Goal: Task Accomplishment & Management: Use online tool/utility

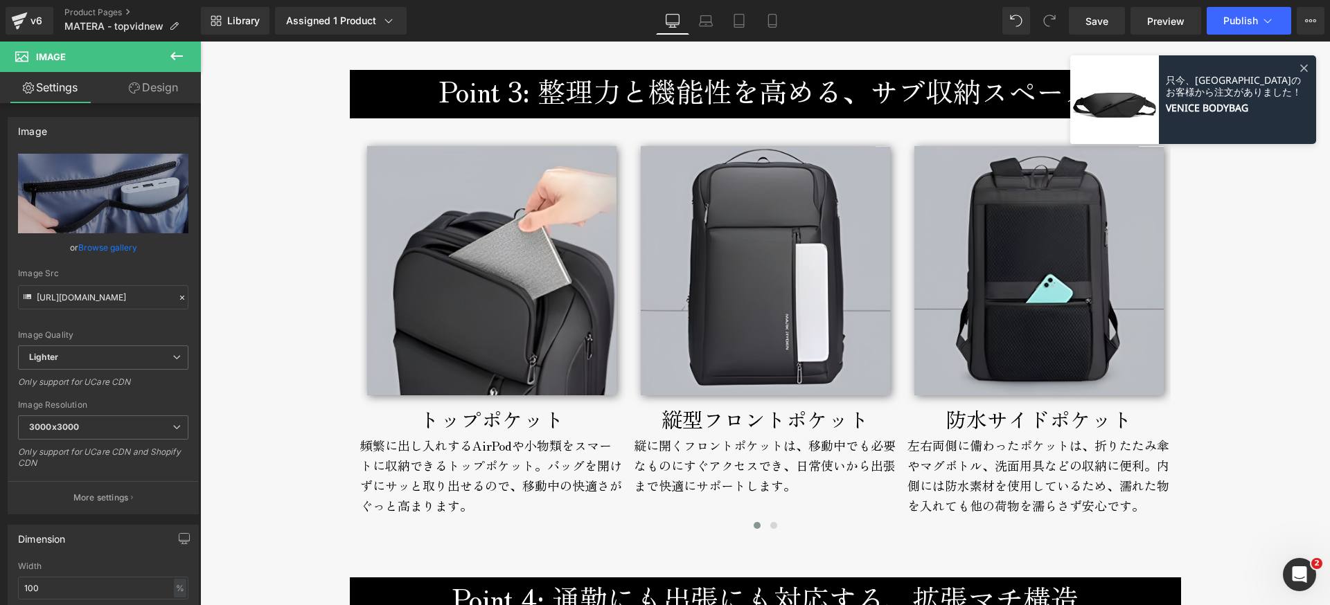
scroll to position [3320, 0]
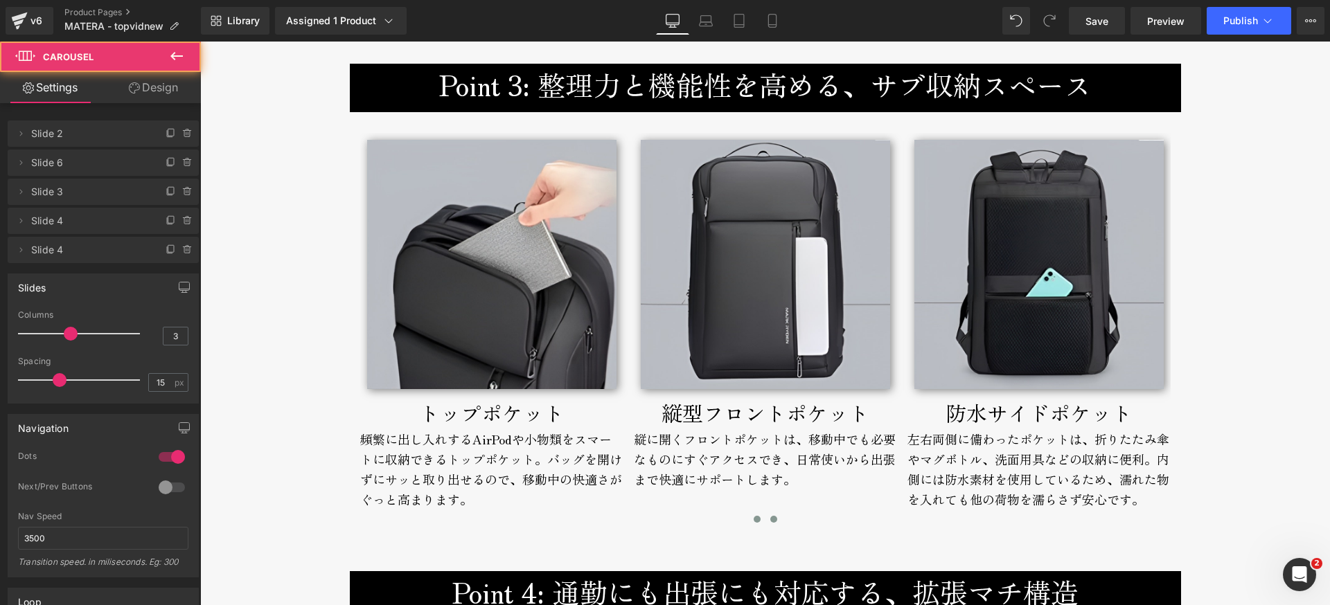
click at [770, 520] on span at bounding box center [773, 519] width 7 height 7
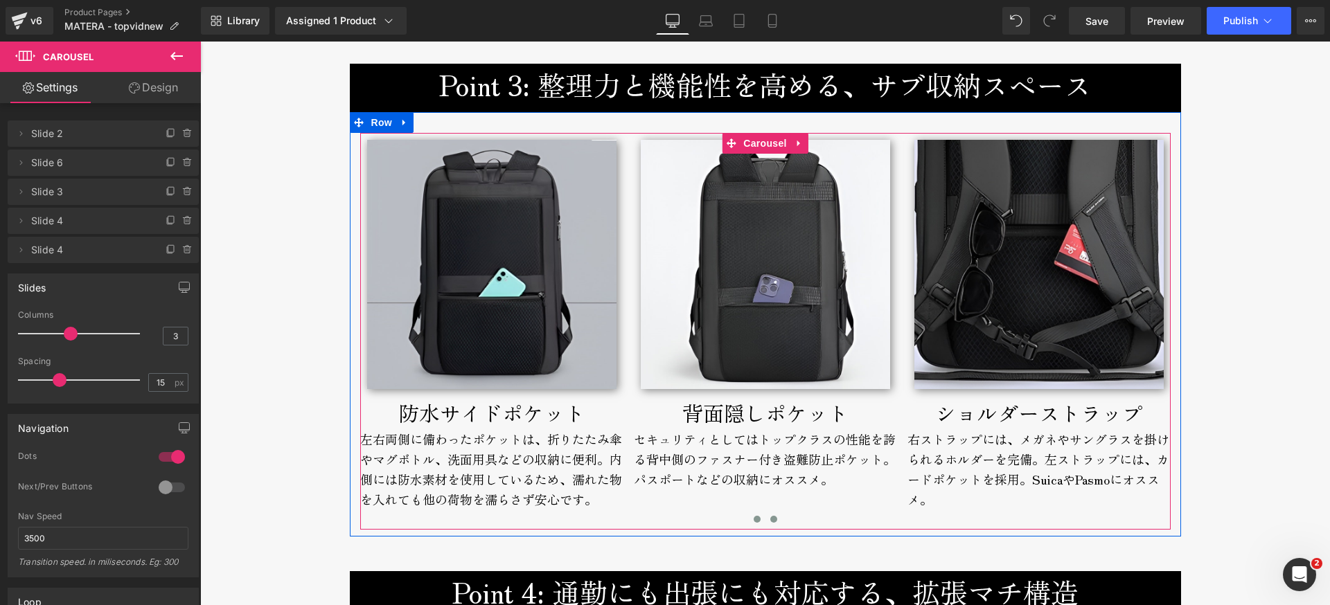
click at [754, 522] on span at bounding box center [757, 519] width 7 height 7
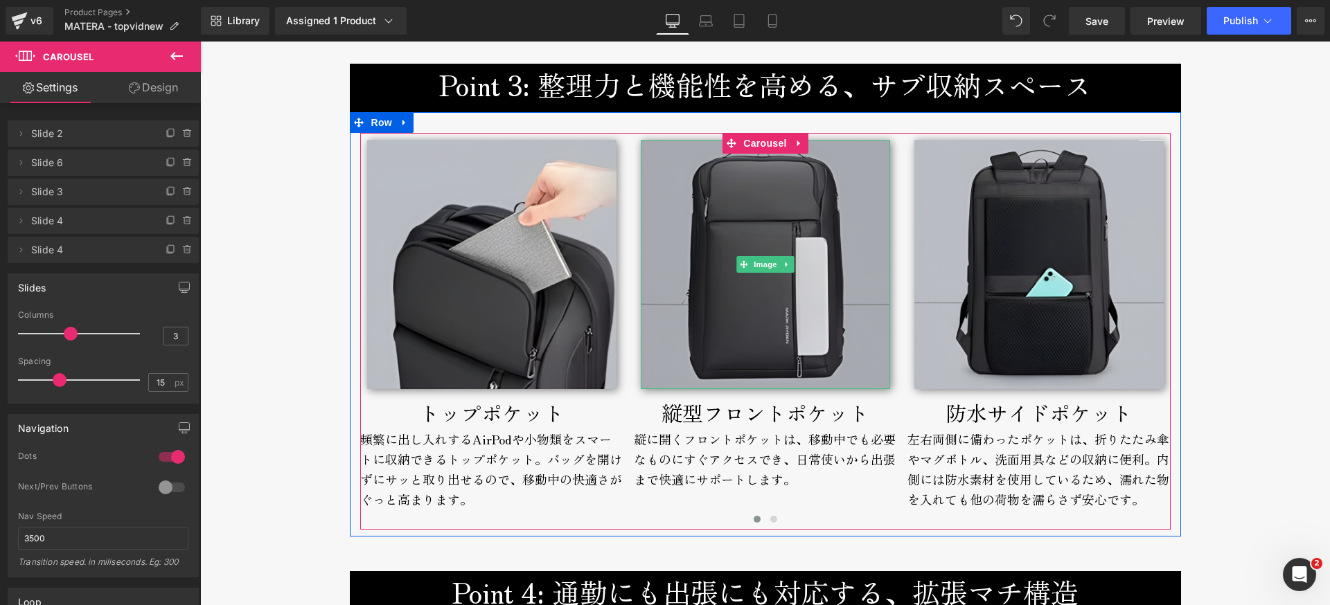
click at [740, 344] on img at bounding box center [765, 264] width 249 height 249
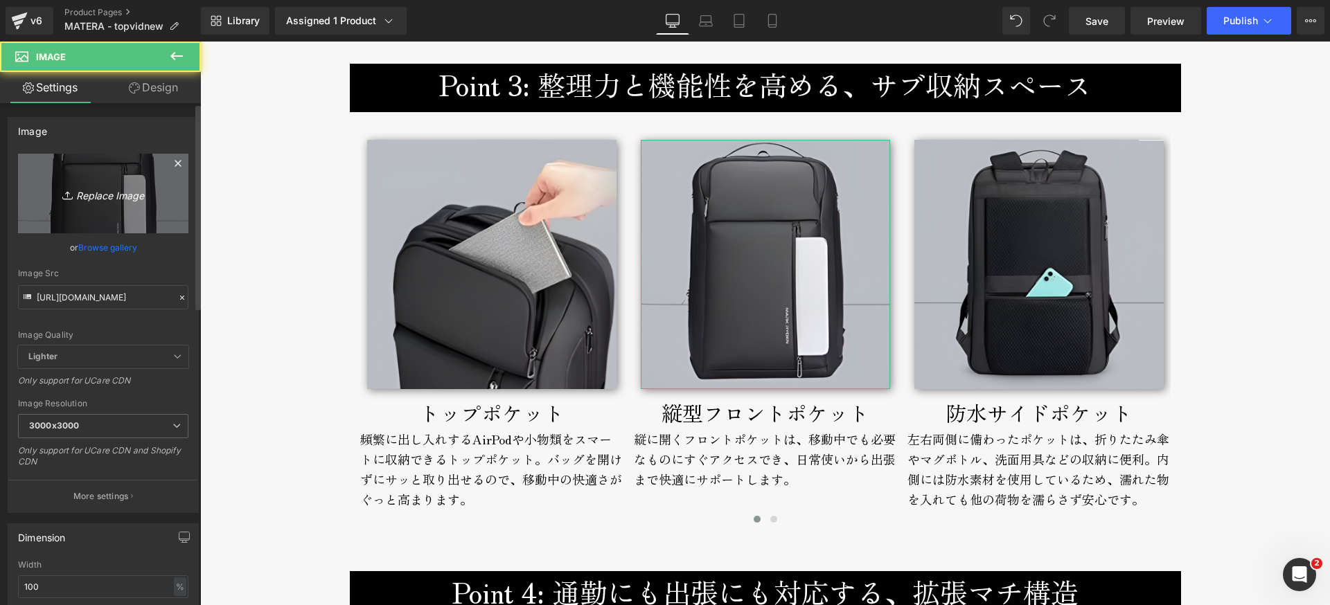
click at [110, 194] on icon "Replace Image" at bounding box center [103, 193] width 111 height 17
type input "C:\fakepath\matera-broderik-frontpocket-800px.jpg"
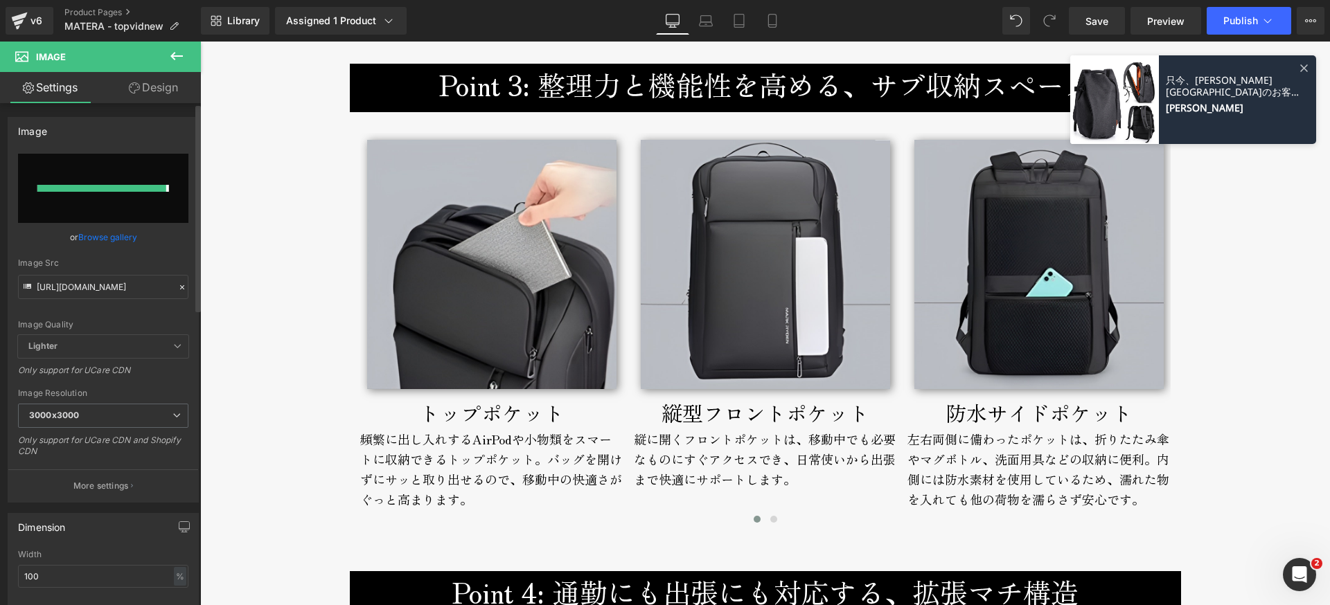
type input "[URL][DOMAIN_NAME]"
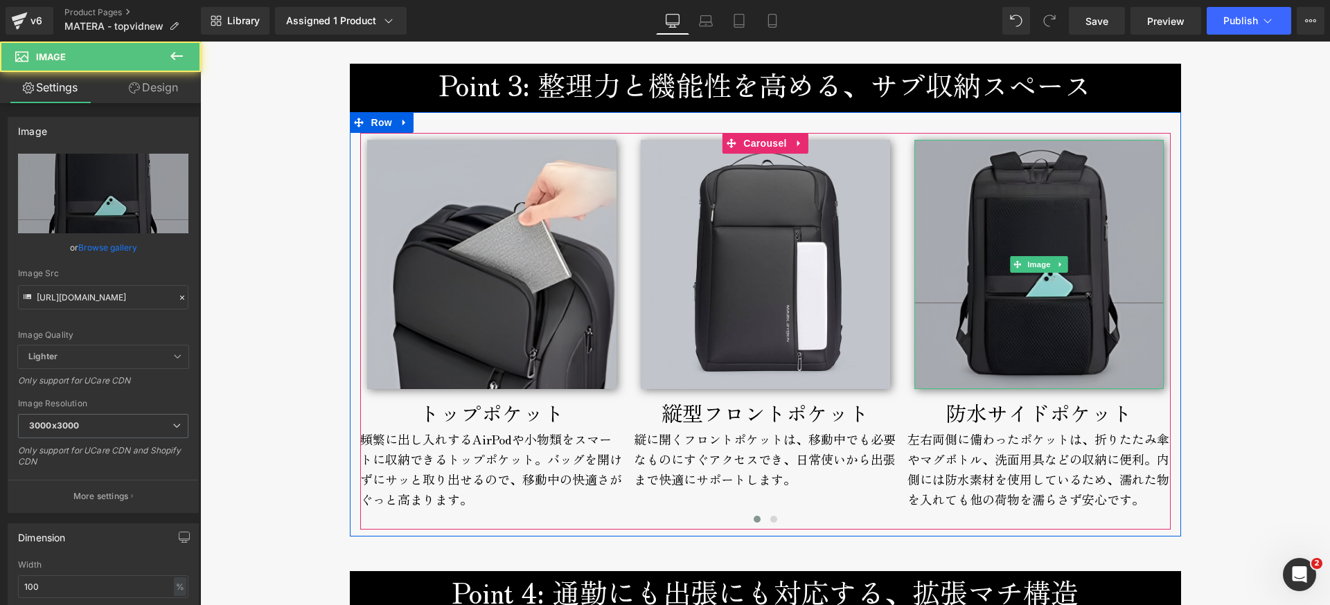
click at [1000, 348] on img at bounding box center [1038, 264] width 249 height 249
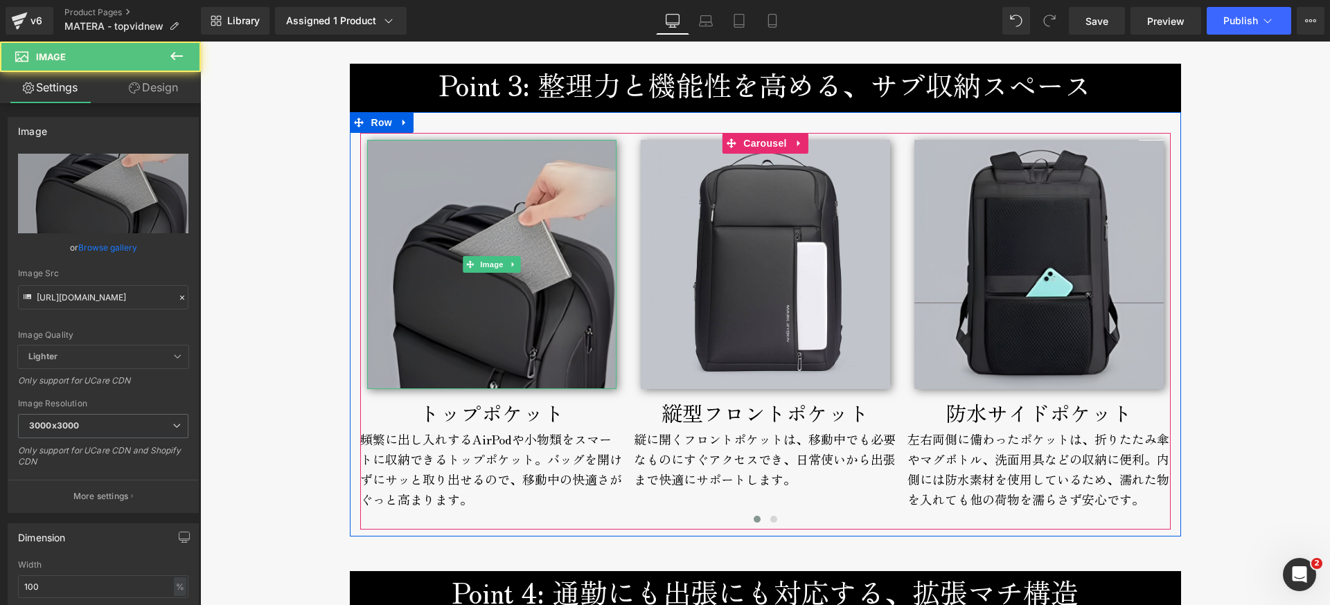
click at [469, 316] on img at bounding box center [491, 264] width 249 height 249
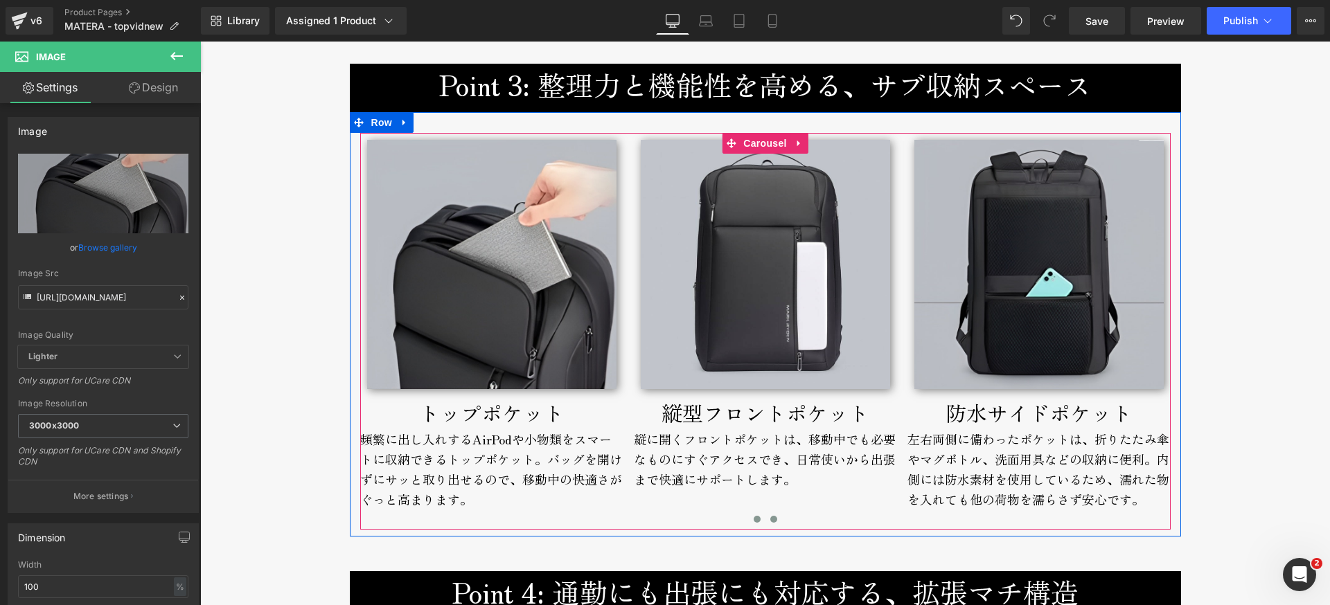
click at [770, 522] on span at bounding box center [773, 519] width 7 height 7
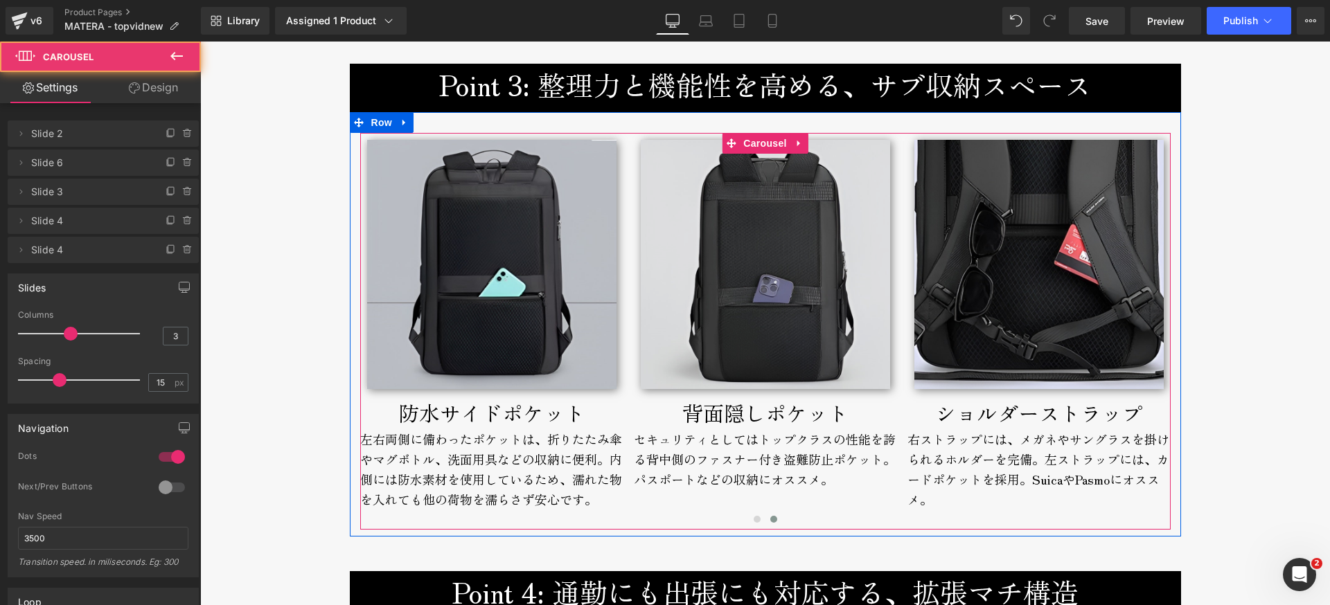
click at [746, 377] on img at bounding box center [765, 264] width 249 height 249
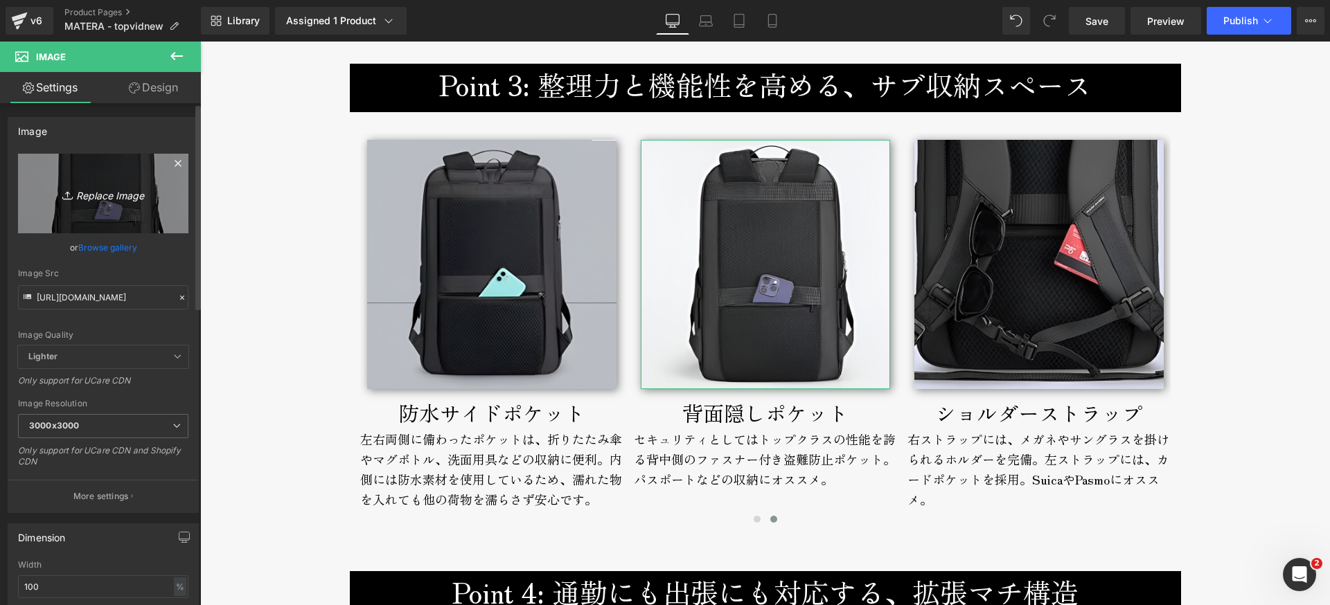
click at [123, 198] on icon "Replace Image" at bounding box center [103, 193] width 111 height 17
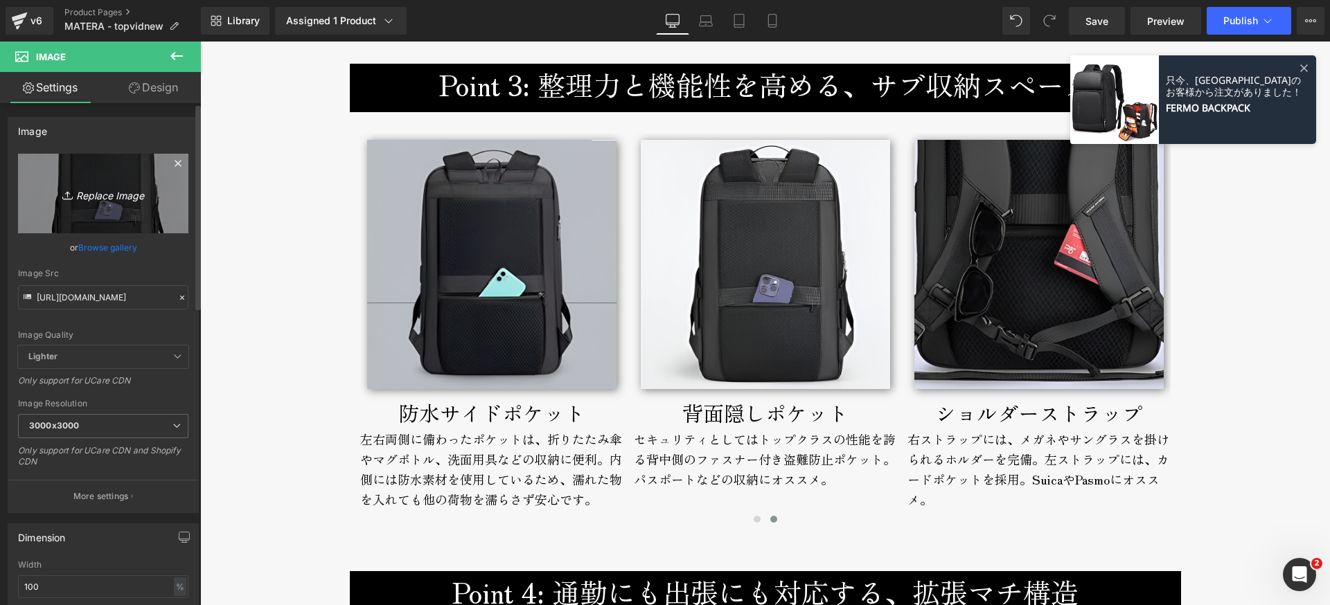
type input "C:\fakepath\matera-broderik-backpocket-800px.jpg"
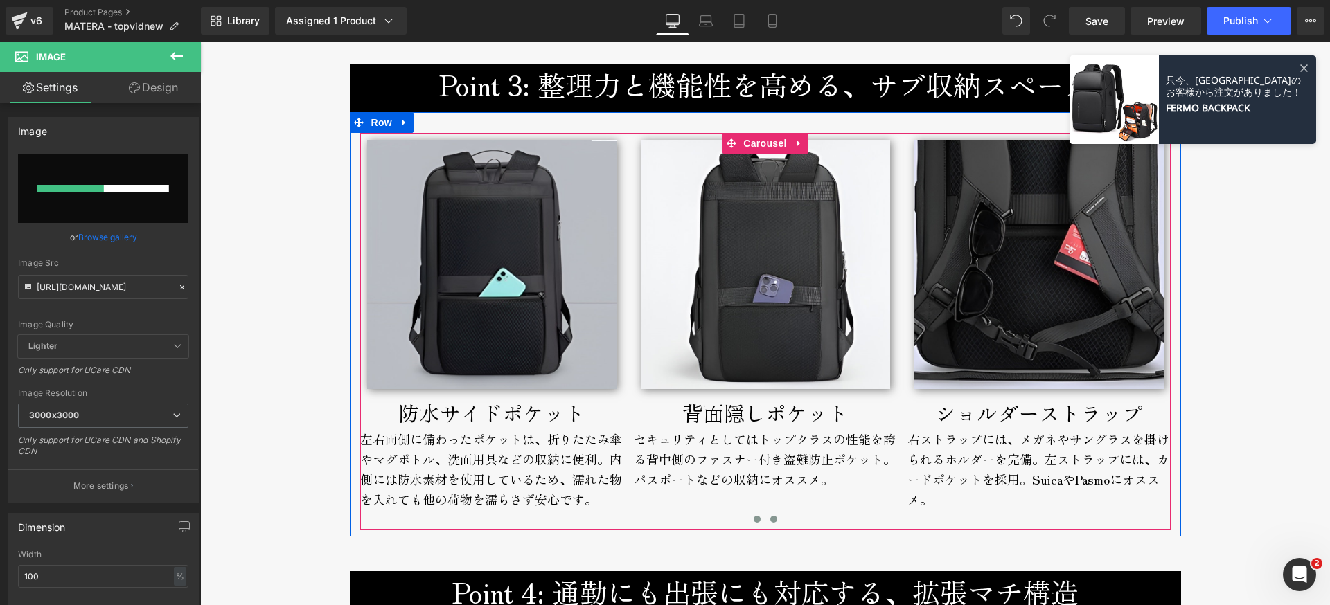
click at [754, 520] on span at bounding box center [757, 519] width 7 height 7
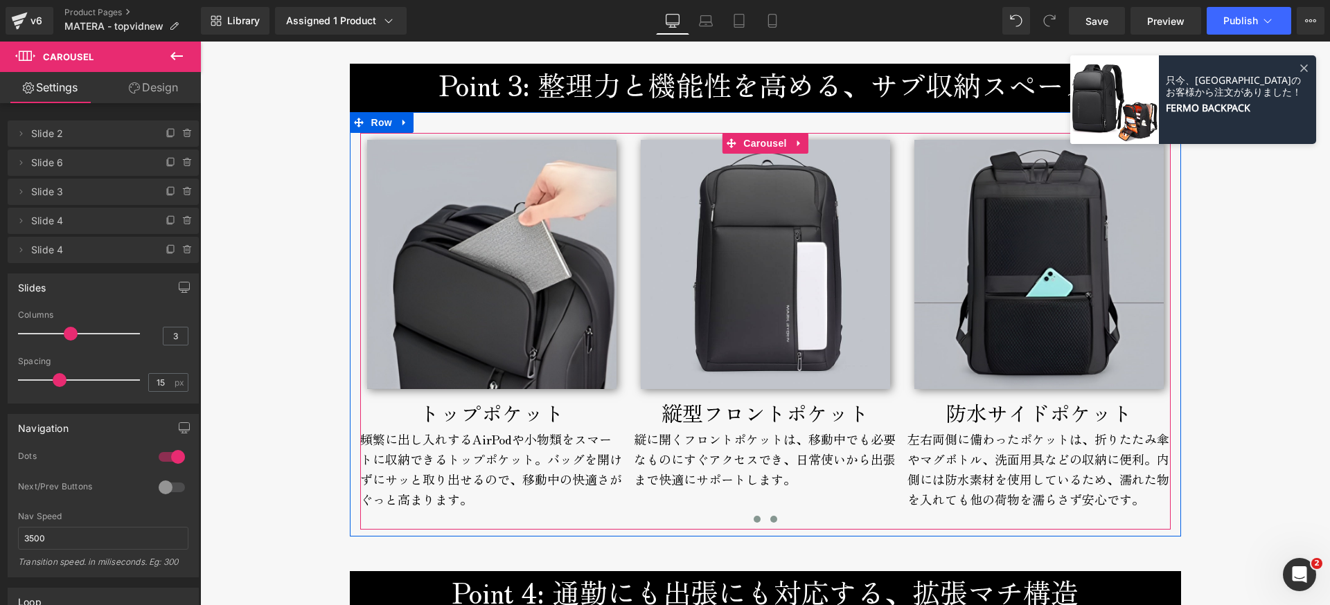
click at [770, 520] on span at bounding box center [773, 519] width 7 height 7
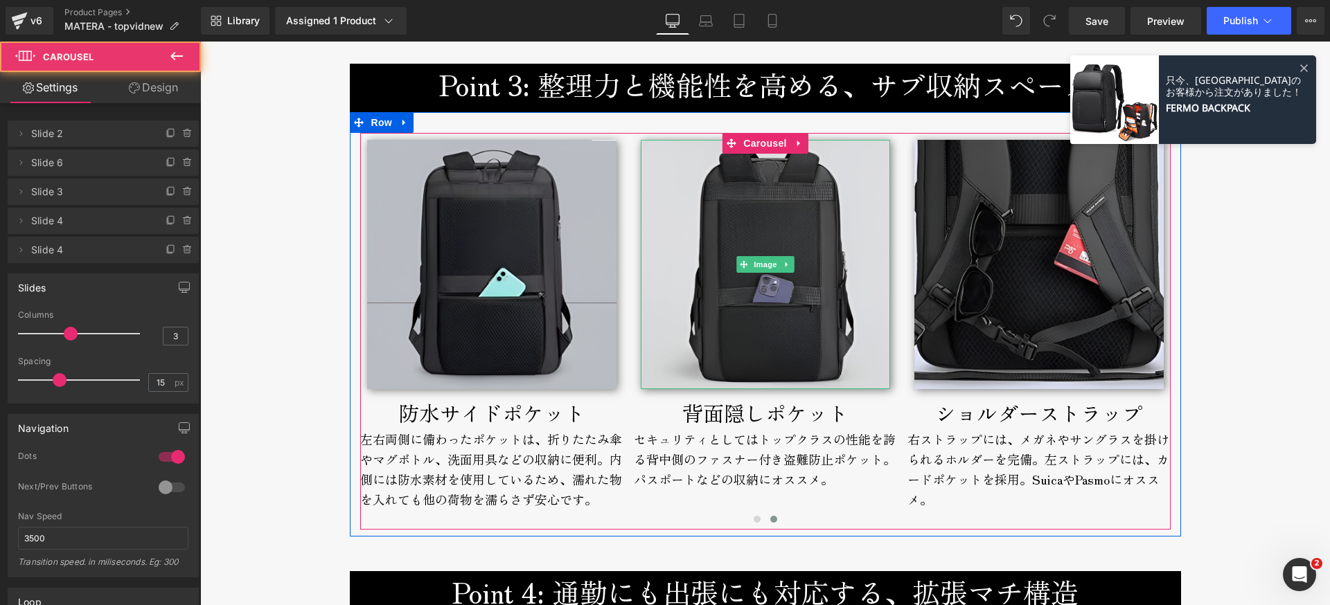
click at [725, 368] on img at bounding box center [765, 264] width 249 height 249
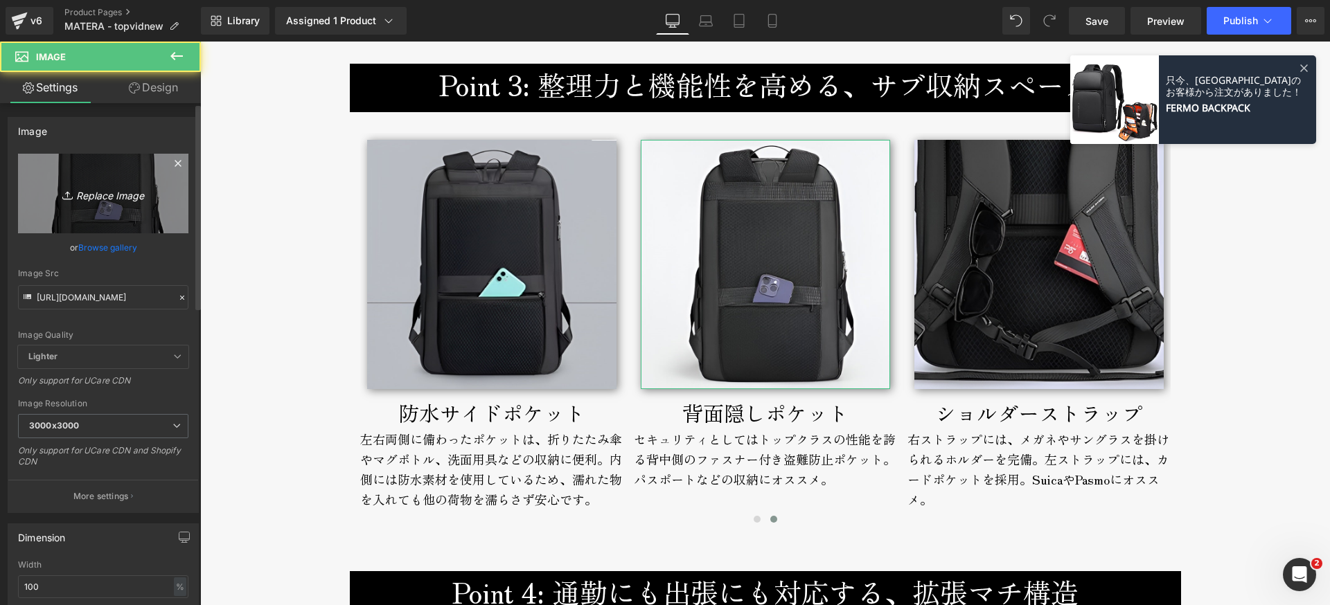
click at [91, 186] on icon "Replace Image" at bounding box center [103, 193] width 111 height 17
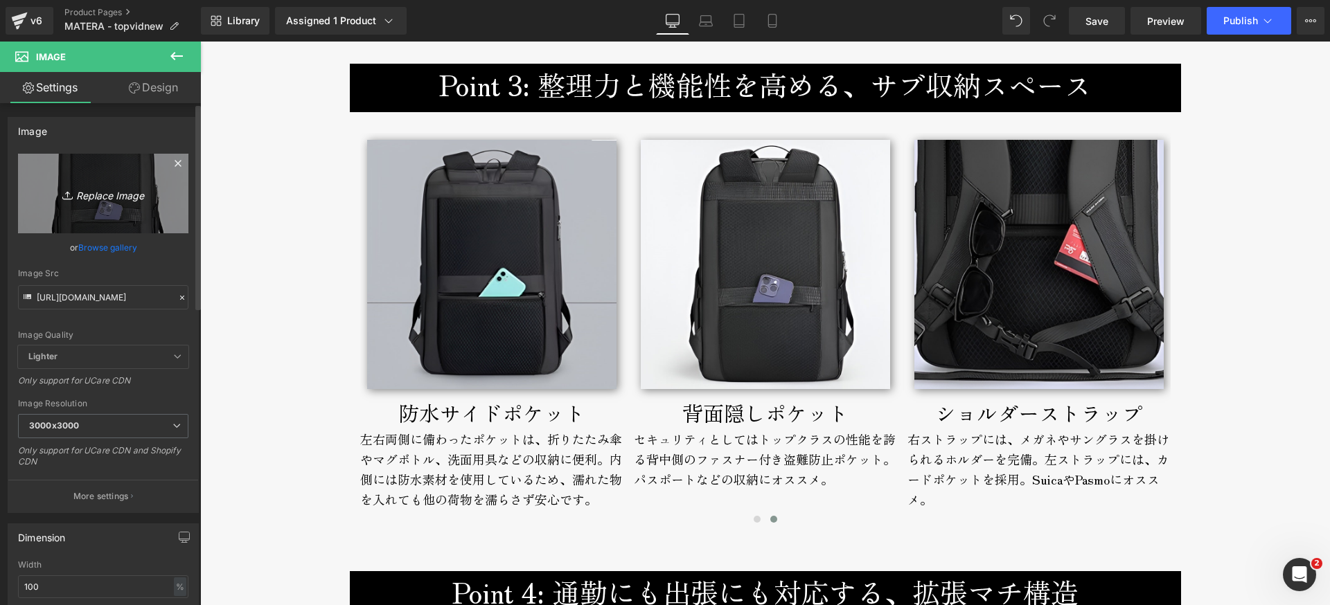
type input "C:\fakepath\matera-broderik-backpocket-800px.jpg"
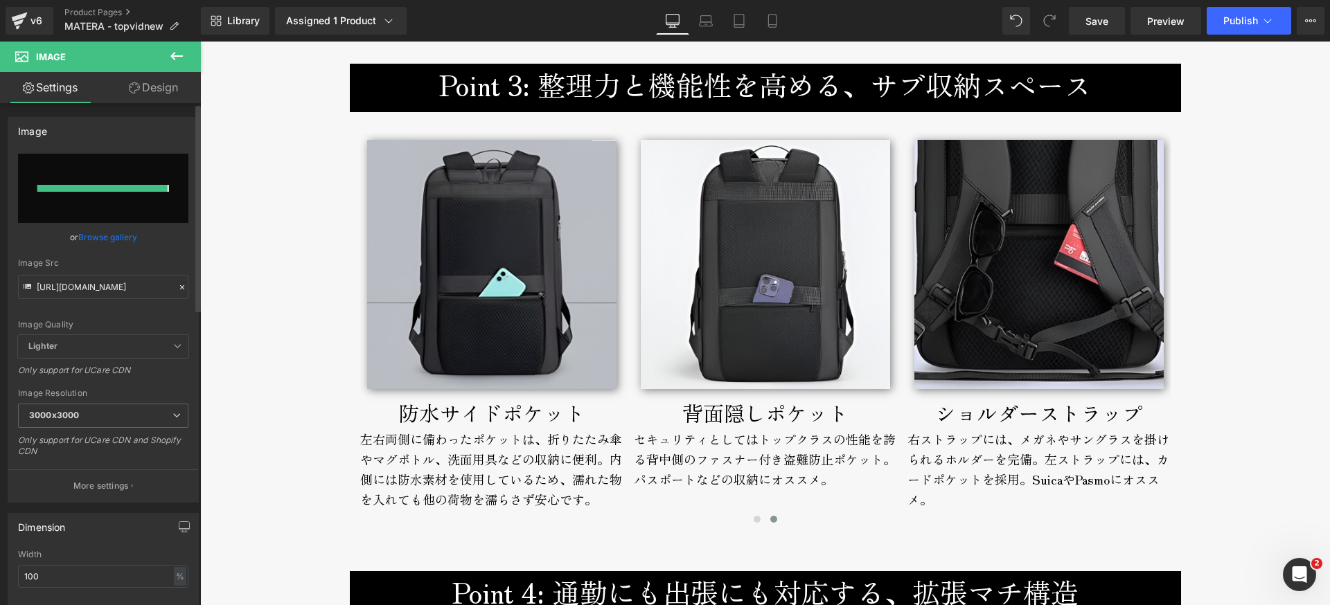
type input "[URL][DOMAIN_NAME]"
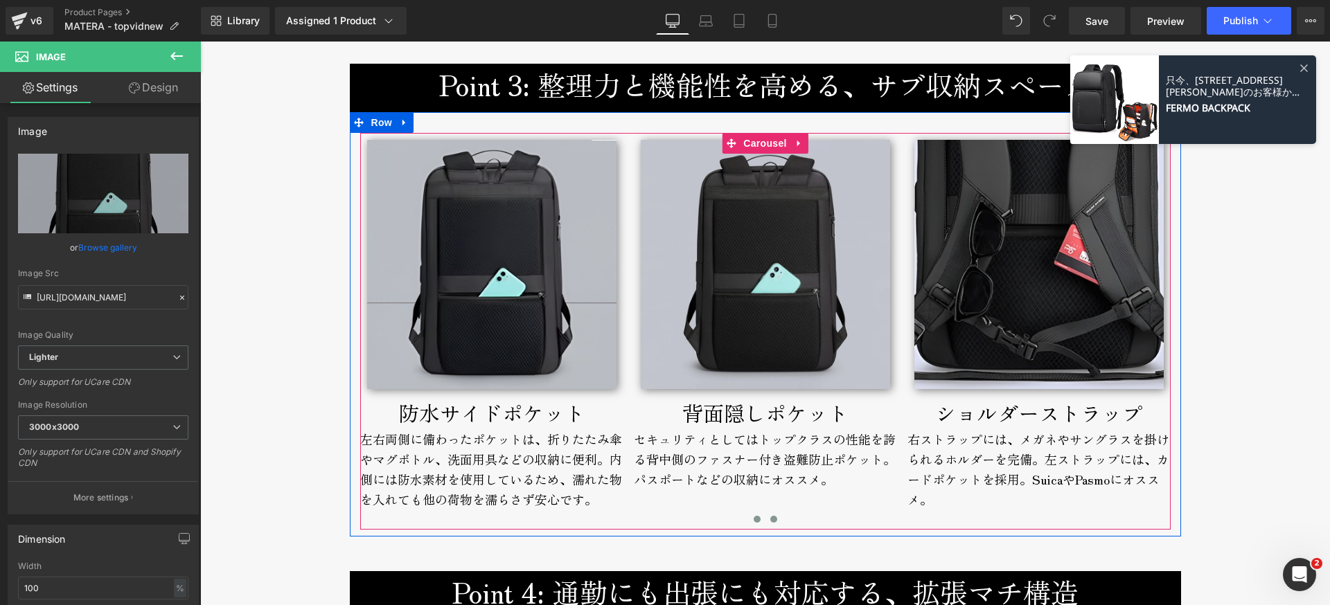
click at [754, 523] on span at bounding box center [757, 519] width 7 height 7
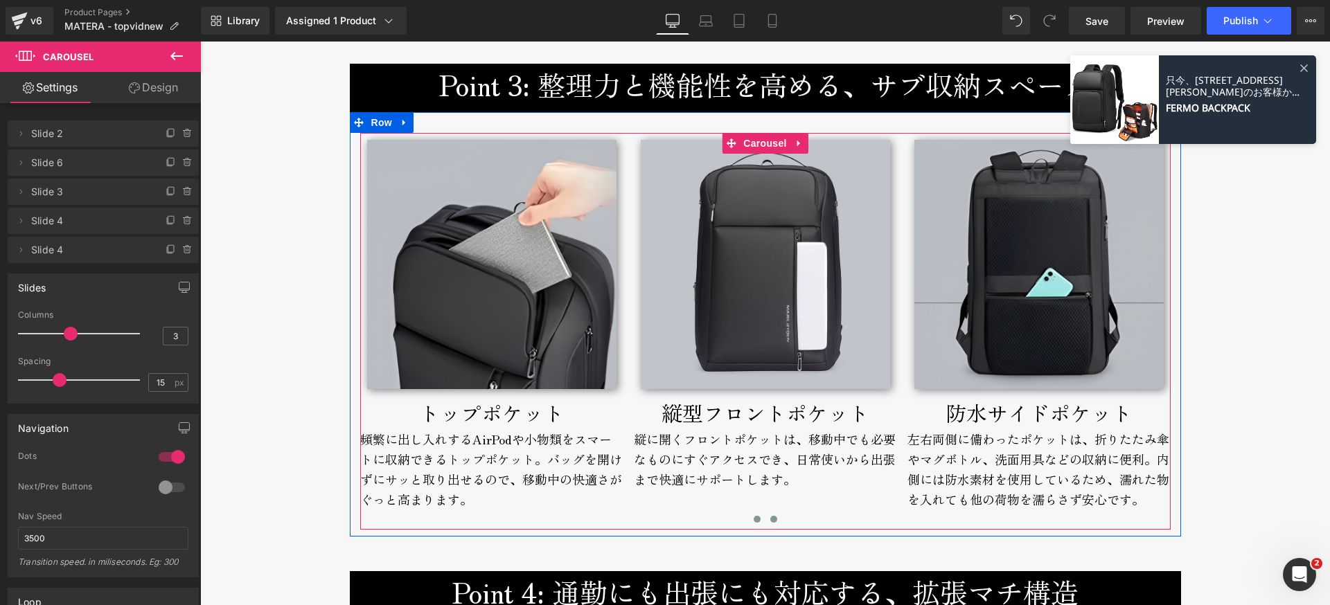
click at [774, 522] on button at bounding box center [774, 520] width 17 height 14
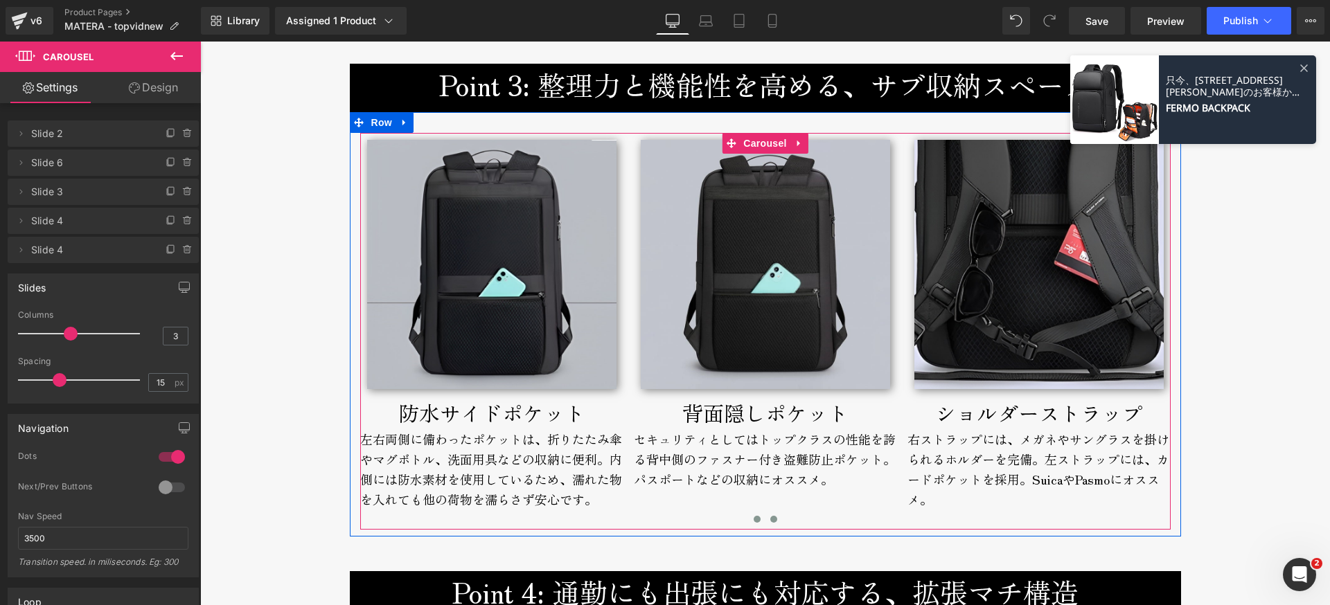
click at [749, 520] on button at bounding box center [757, 520] width 17 height 14
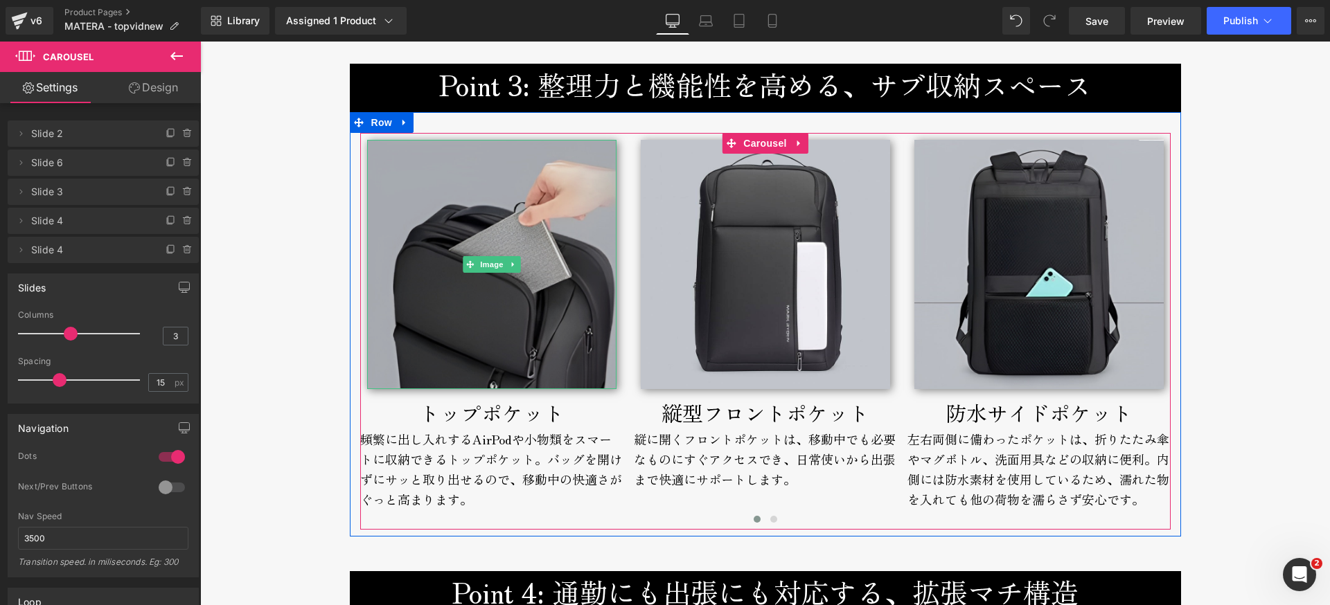
click at [474, 335] on img at bounding box center [491, 264] width 249 height 249
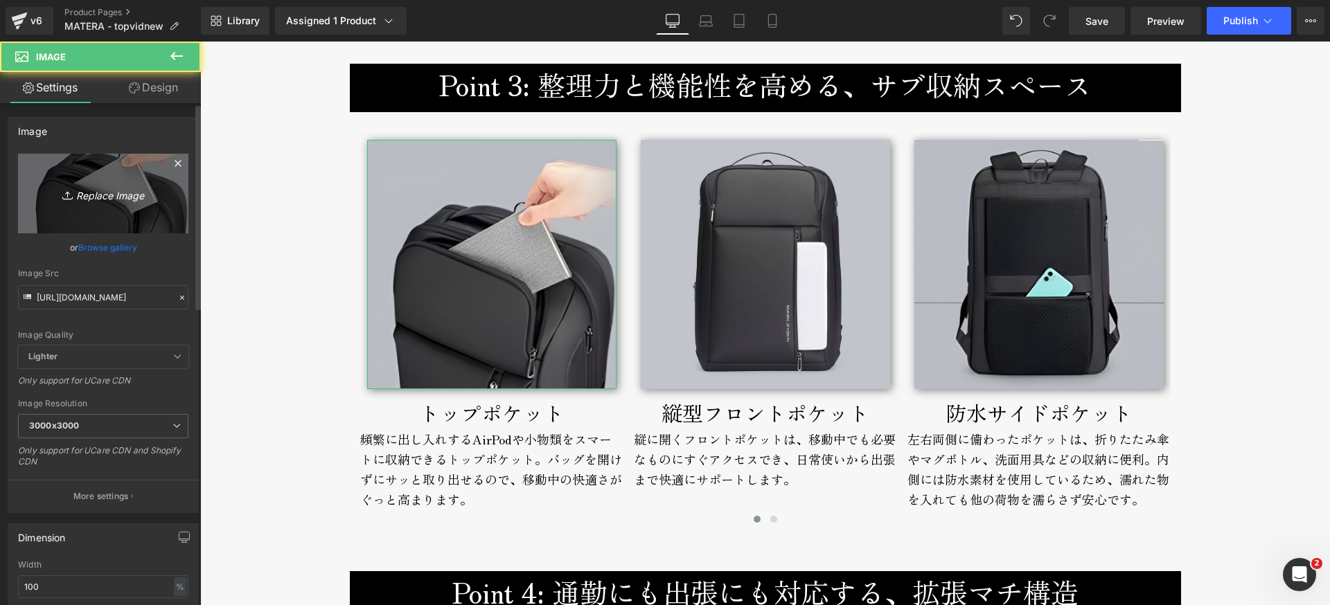
click at [109, 196] on icon "Replace Image" at bounding box center [103, 193] width 111 height 17
type input "C:\fakepath\matera-broderik-toppocket-800px.jpg"
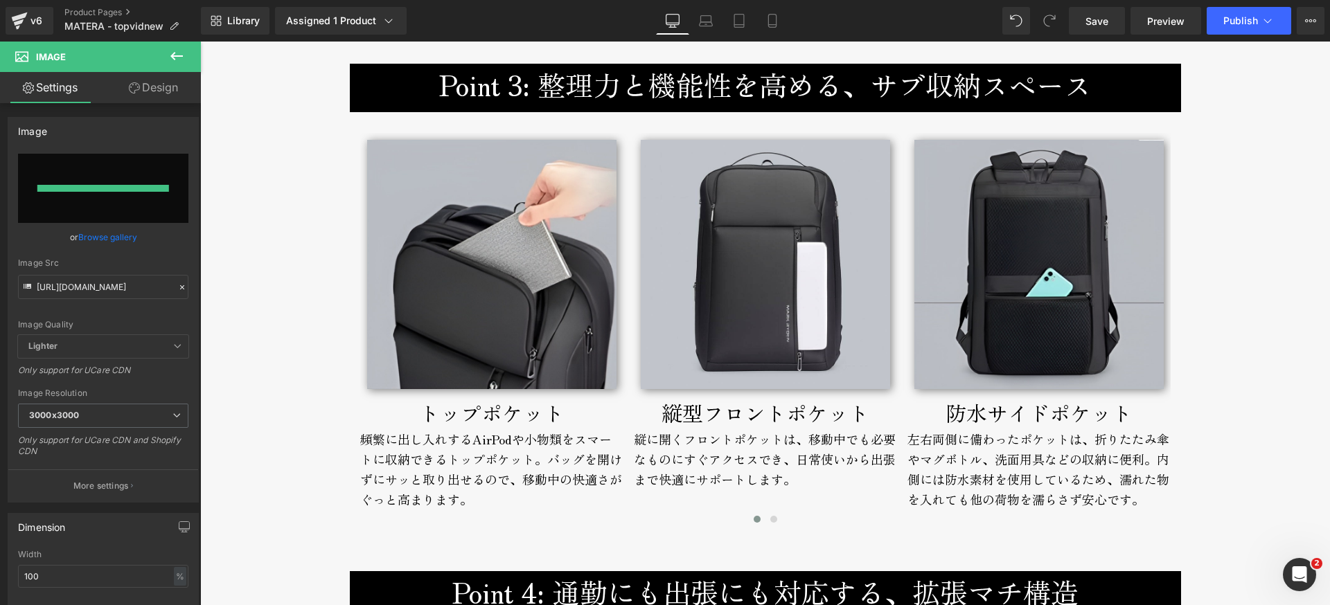
type input "[URL][DOMAIN_NAME]"
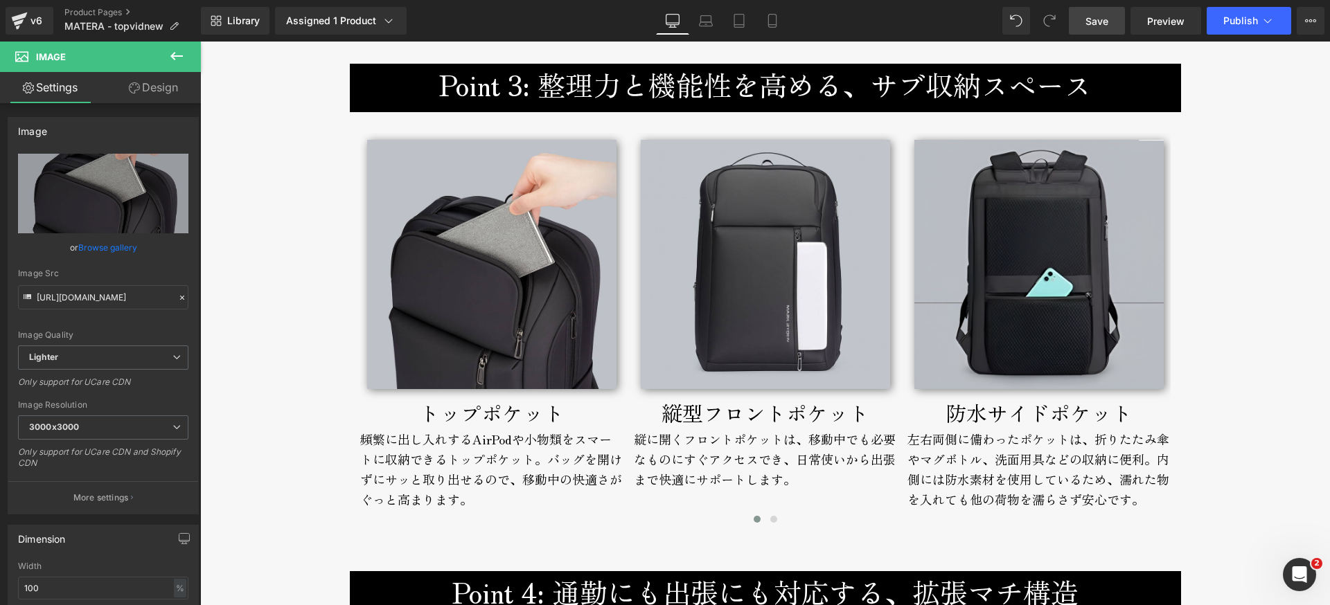
click at [1095, 23] on span "Save" at bounding box center [1097, 21] width 23 height 15
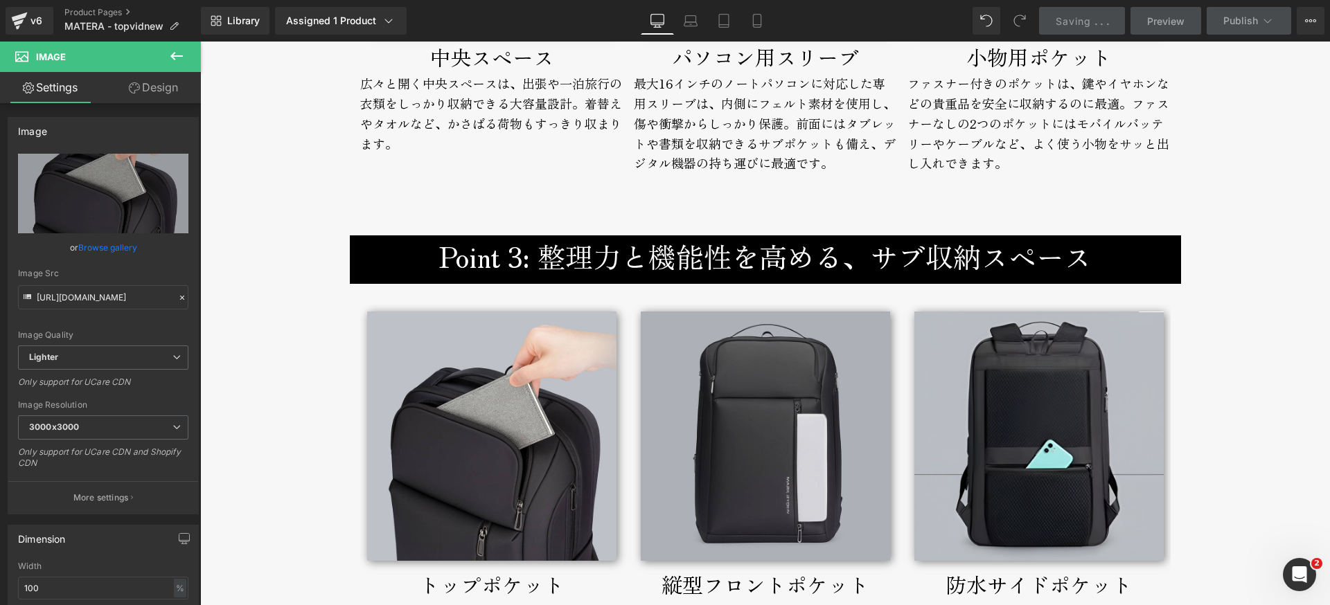
scroll to position [3327, 0]
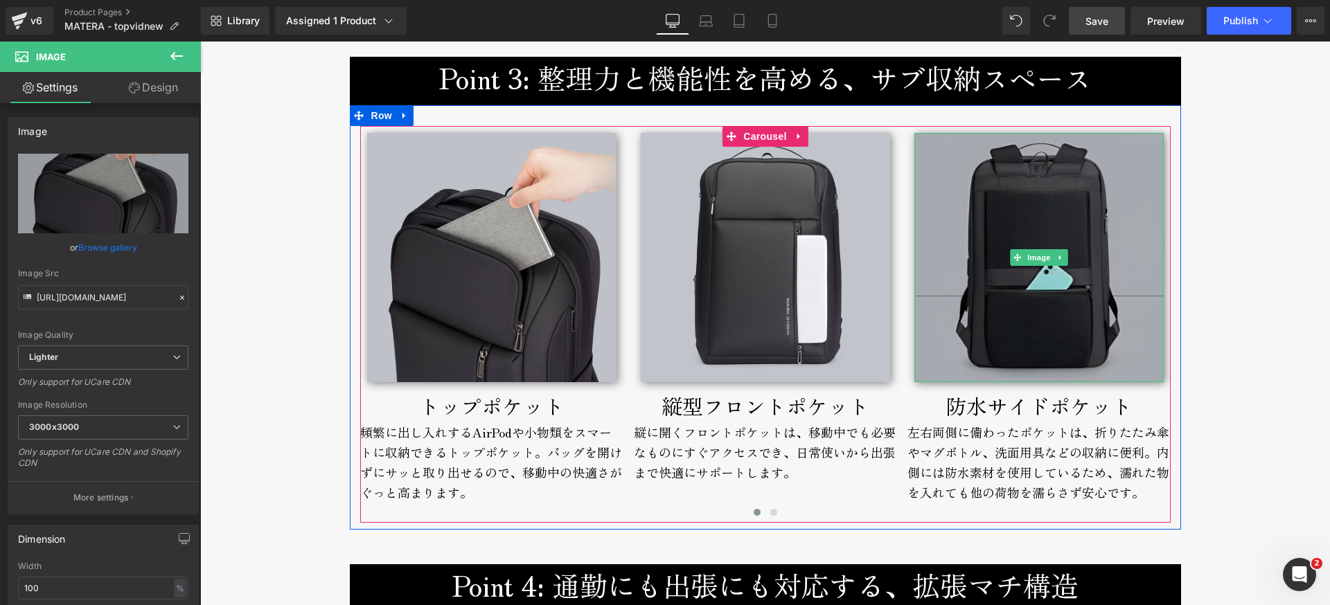
click at [1009, 332] on img at bounding box center [1038, 257] width 249 height 249
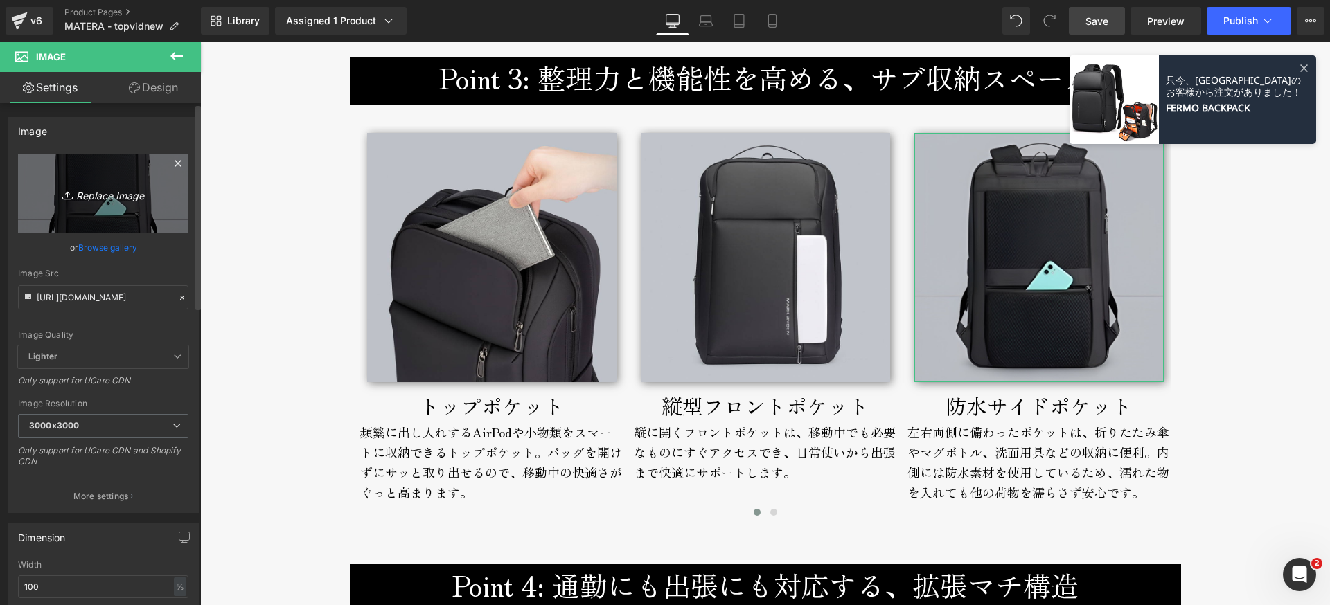
click at [102, 196] on icon "Replace Image" at bounding box center [103, 193] width 111 height 17
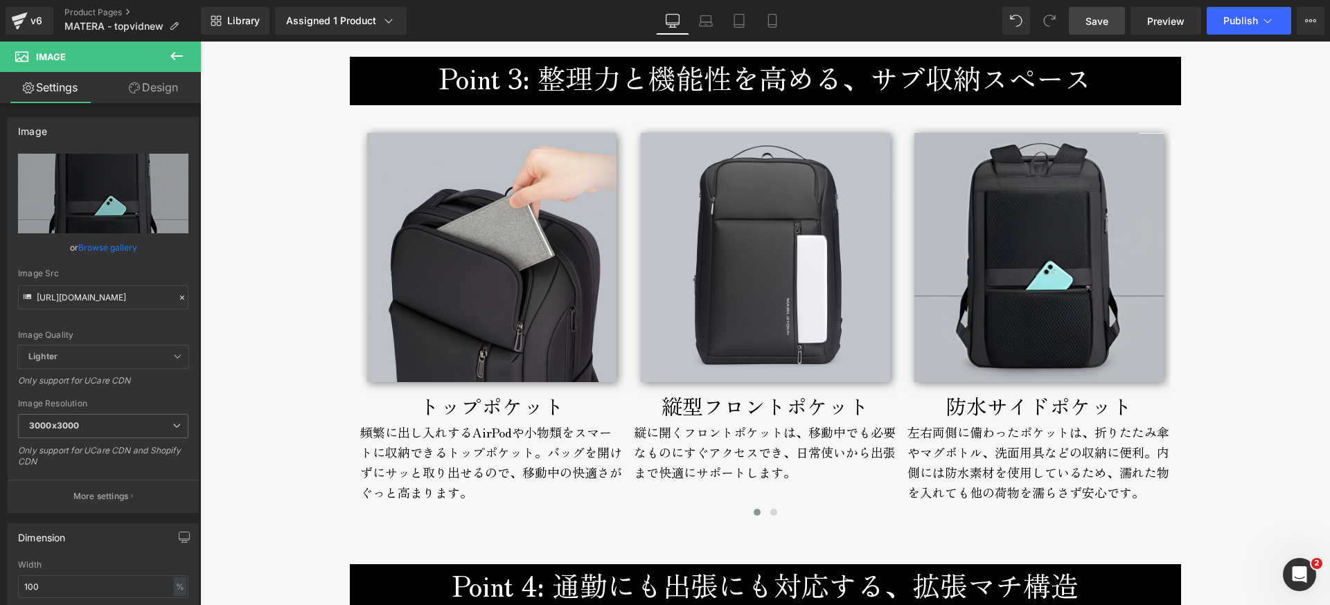
type input "C:\fakepath\matera-broderik-sidepockets-800px.jpg"
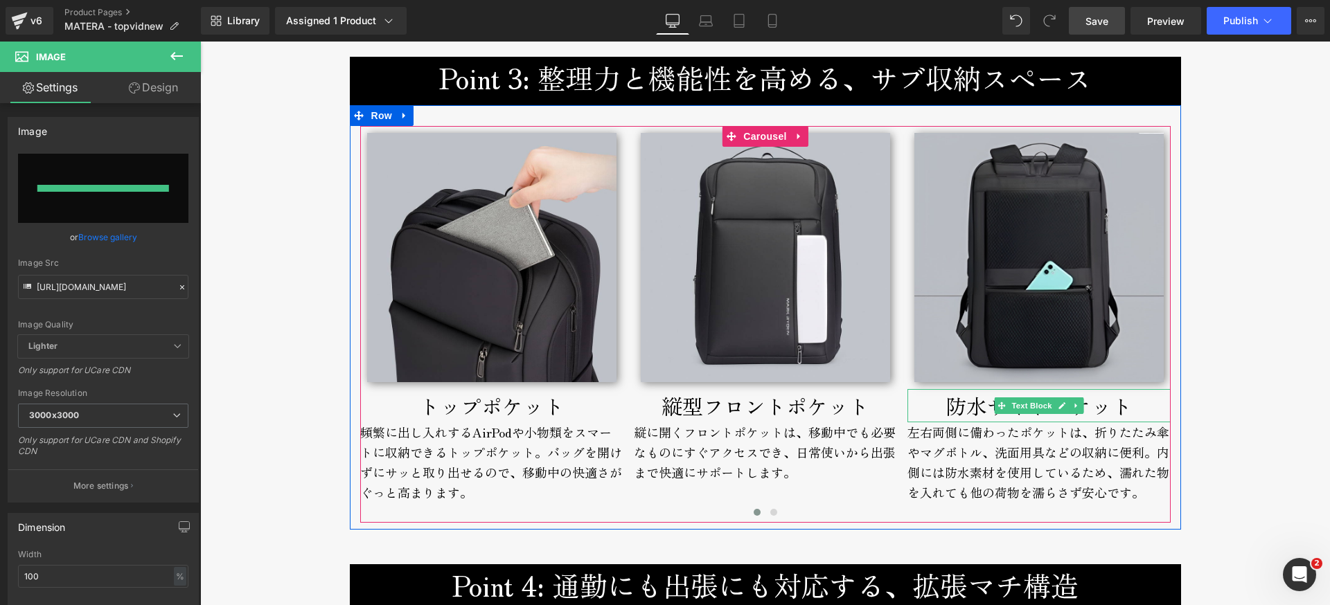
type input "[URL][DOMAIN_NAME]"
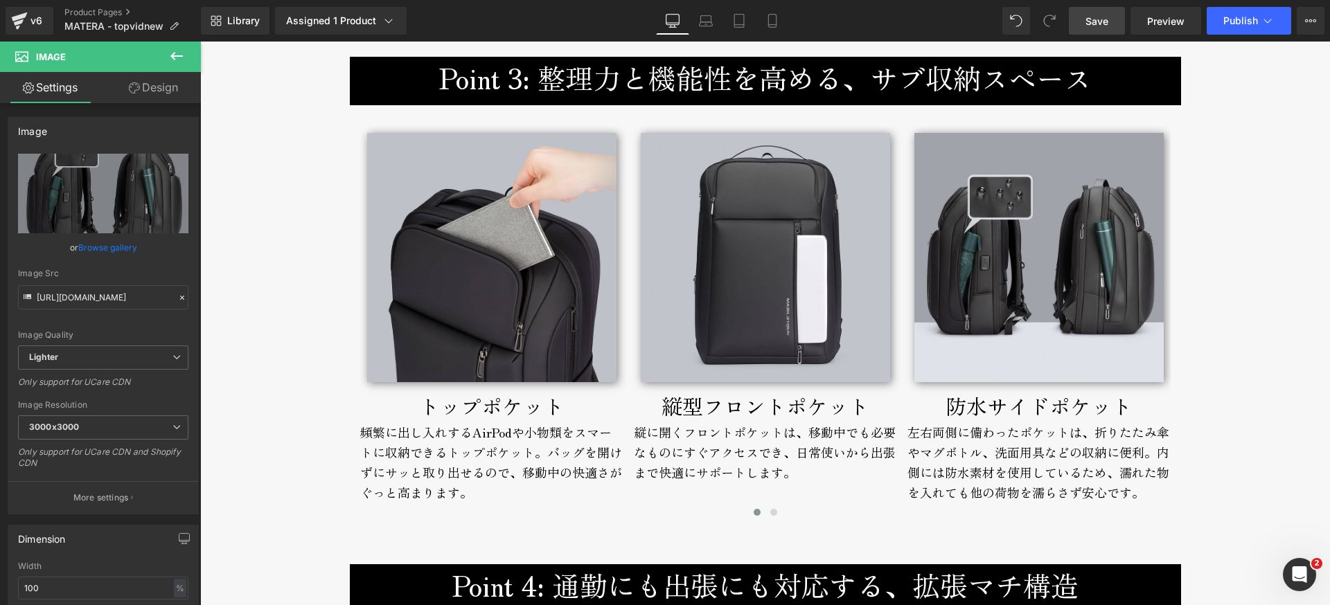
click at [1108, 17] on span "Save" at bounding box center [1097, 21] width 23 height 15
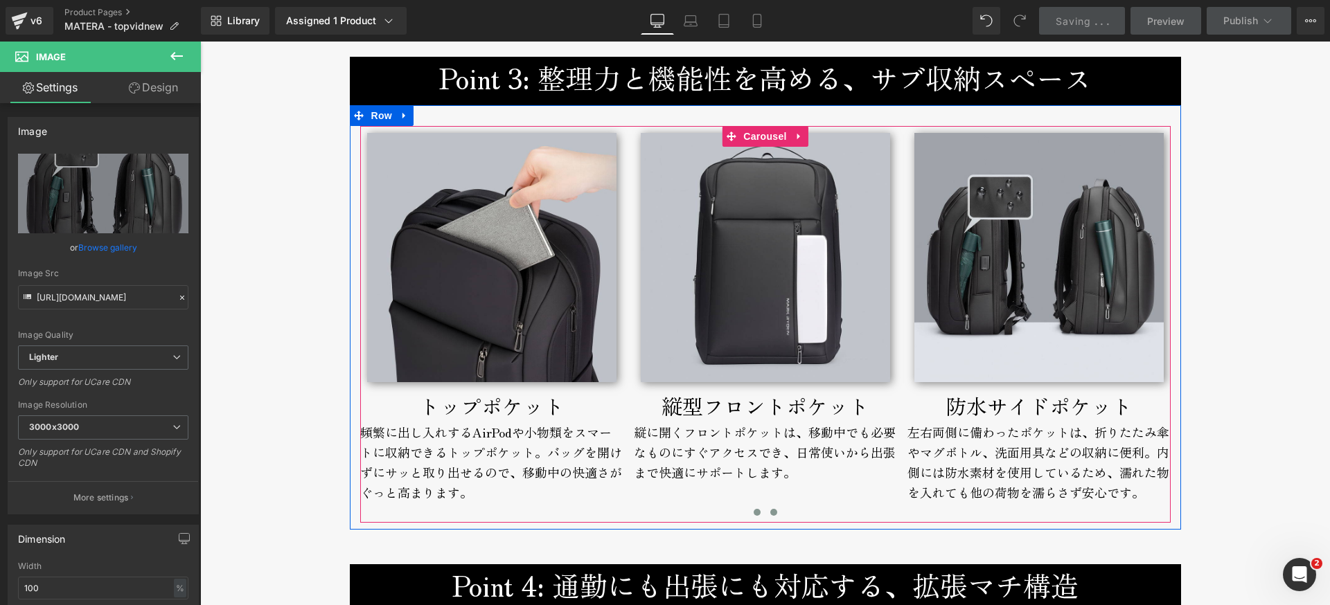
click at [770, 518] on button at bounding box center [774, 513] width 17 height 14
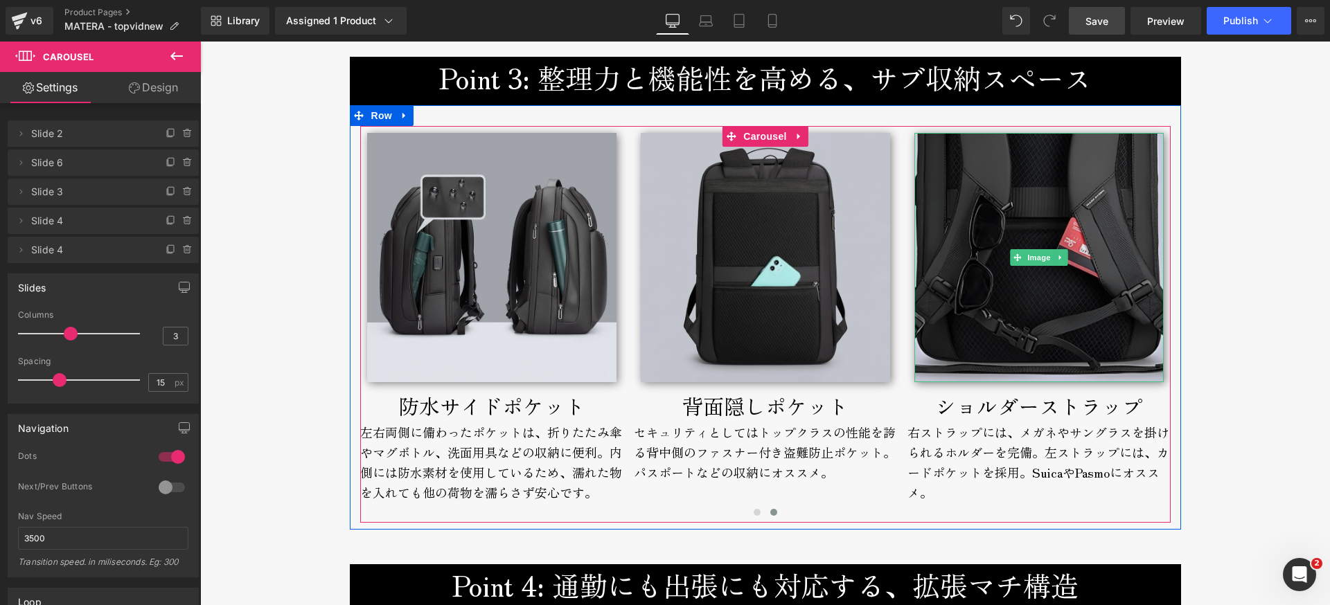
click at [980, 315] on img at bounding box center [1038, 257] width 249 height 249
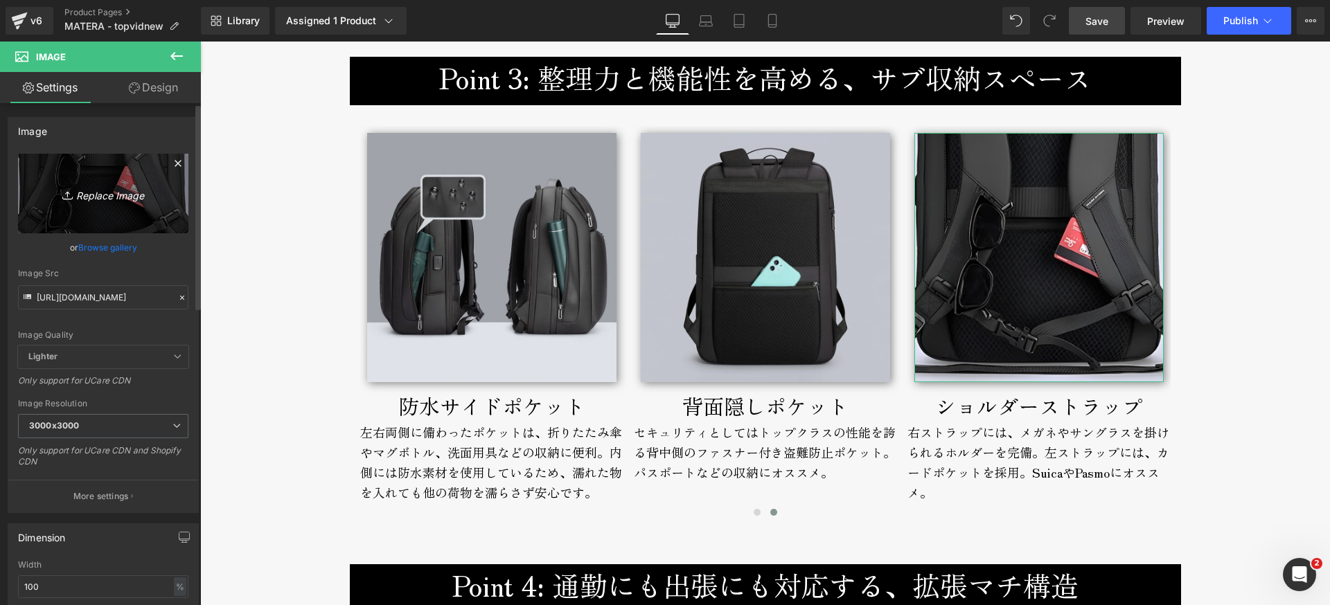
click at [119, 190] on icon "Replace Image" at bounding box center [103, 193] width 111 height 17
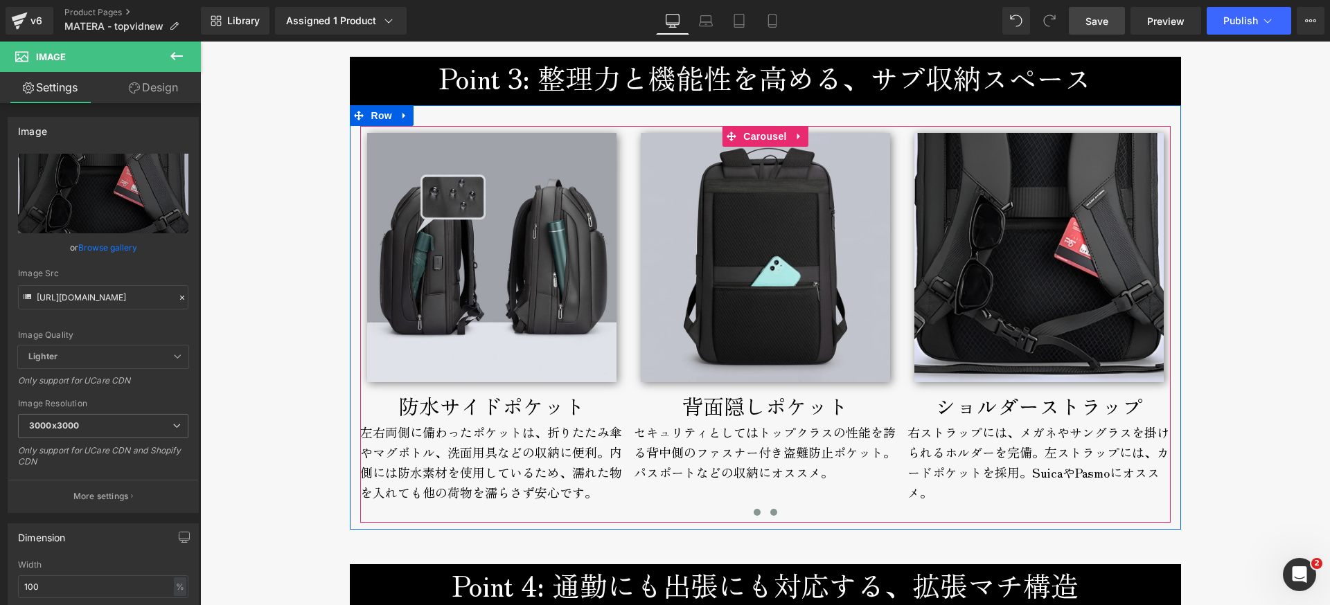
click at [754, 516] on span at bounding box center [757, 512] width 7 height 7
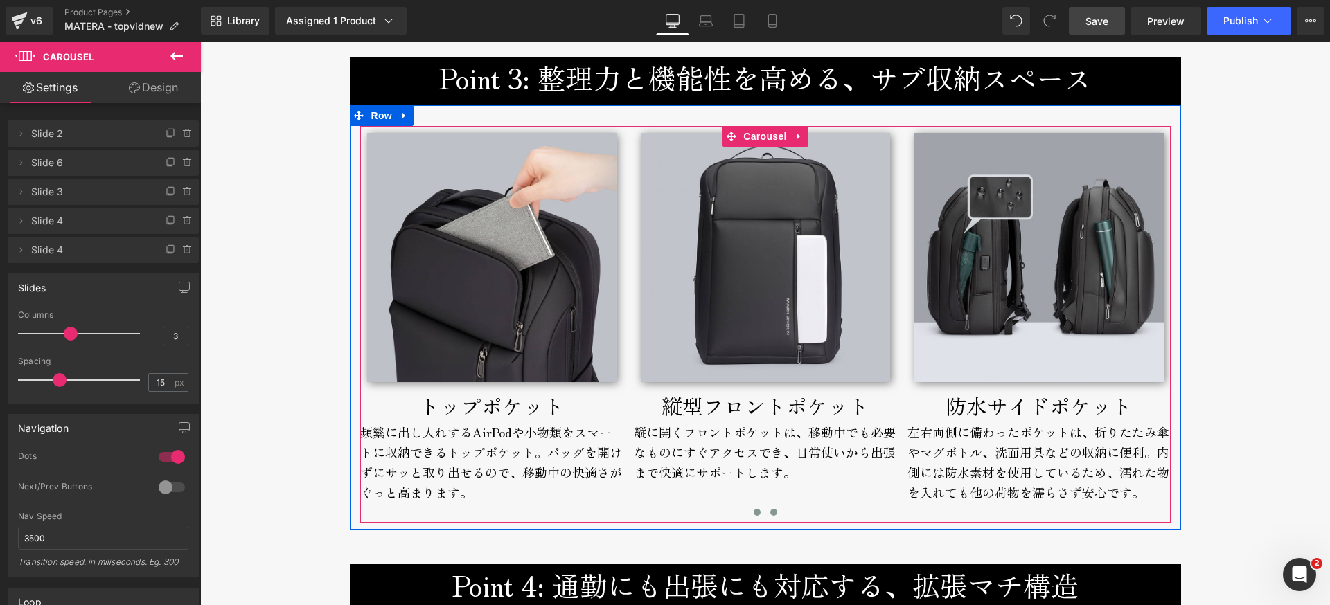
click at [770, 515] on span at bounding box center [773, 512] width 7 height 7
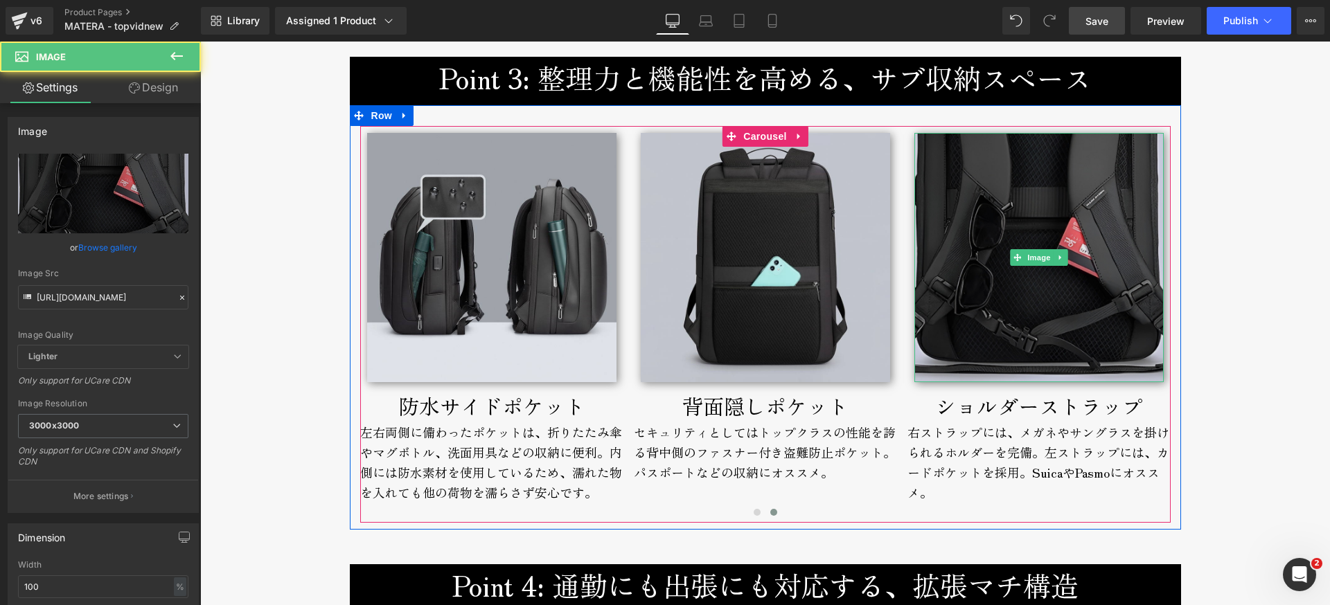
click at [1022, 312] on img at bounding box center [1038, 257] width 249 height 249
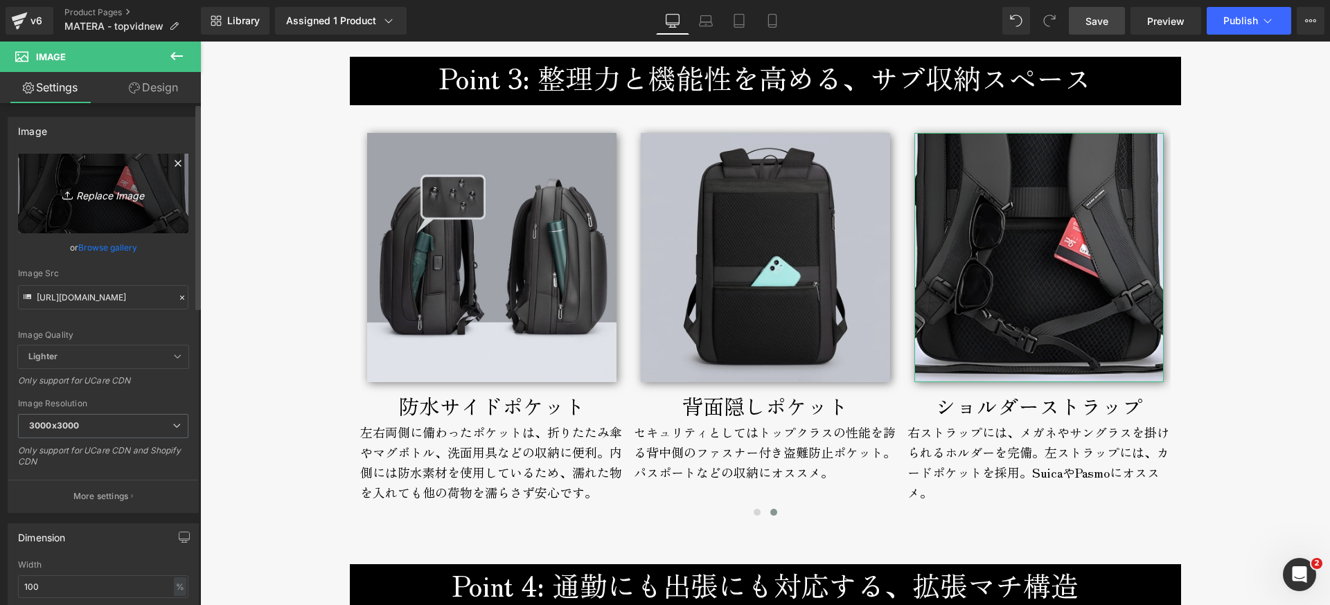
click at [116, 190] on icon "Replace Image" at bounding box center [103, 193] width 111 height 17
type input "C:\fakepath\matera-broderik-shoulderstrappocket-800px.jpg"
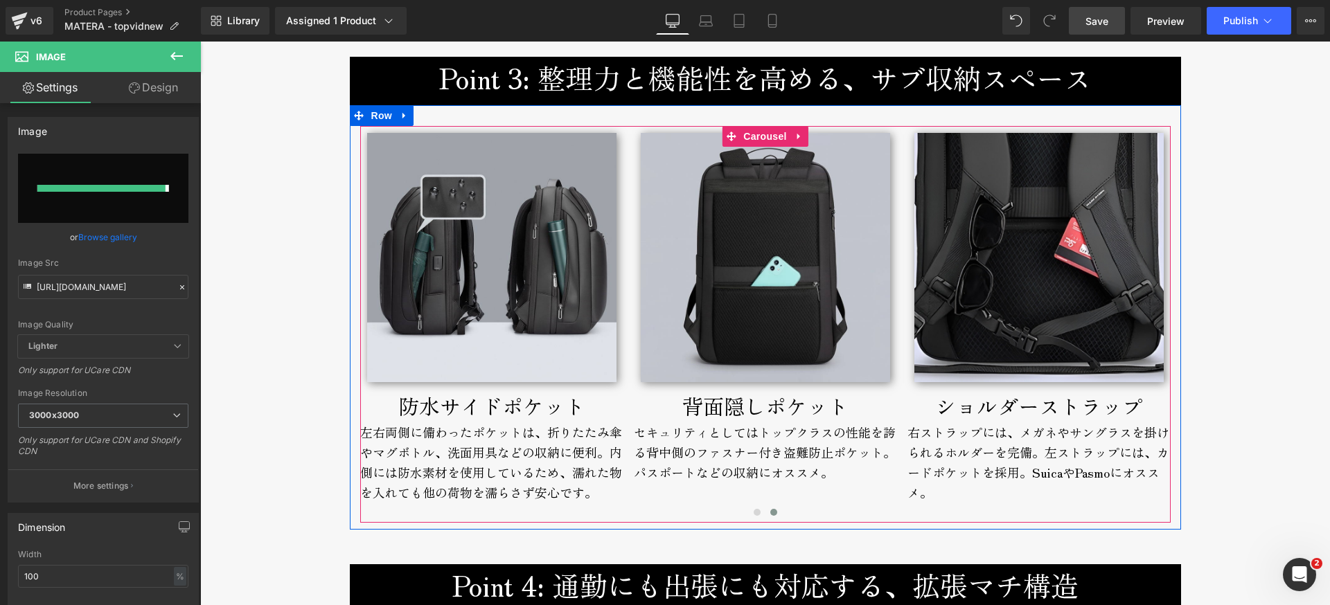
type input "[URL][DOMAIN_NAME]"
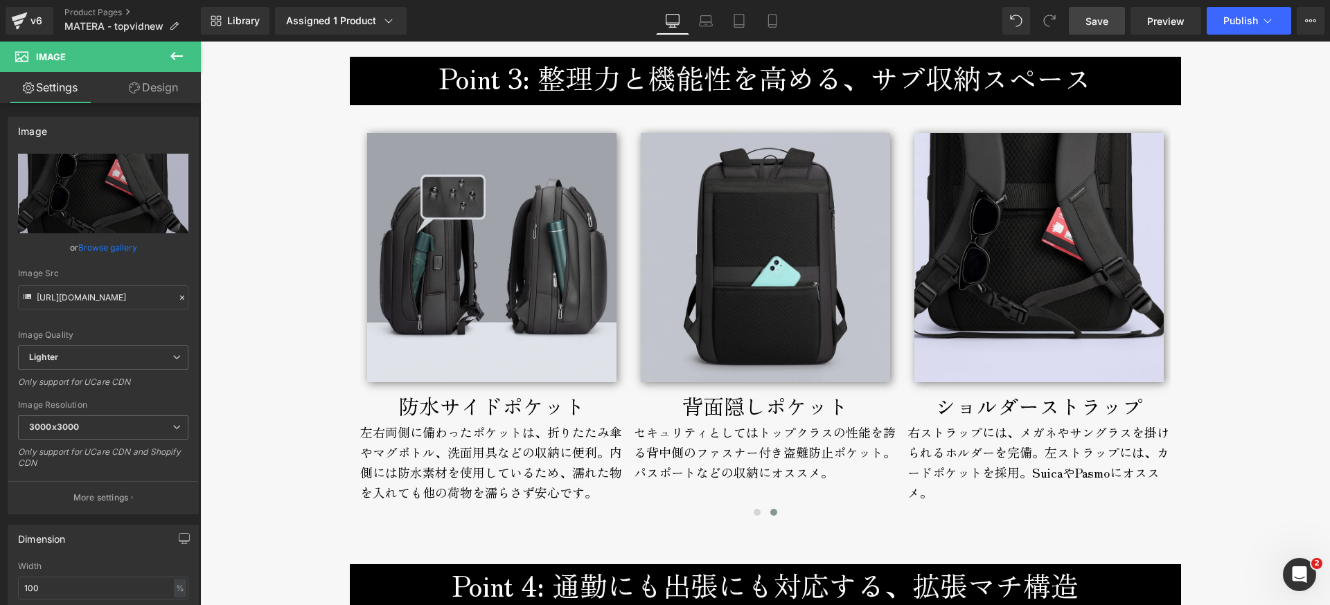
click at [1101, 21] on span "Save" at bounding box center [1097, 21] width 23 height 15
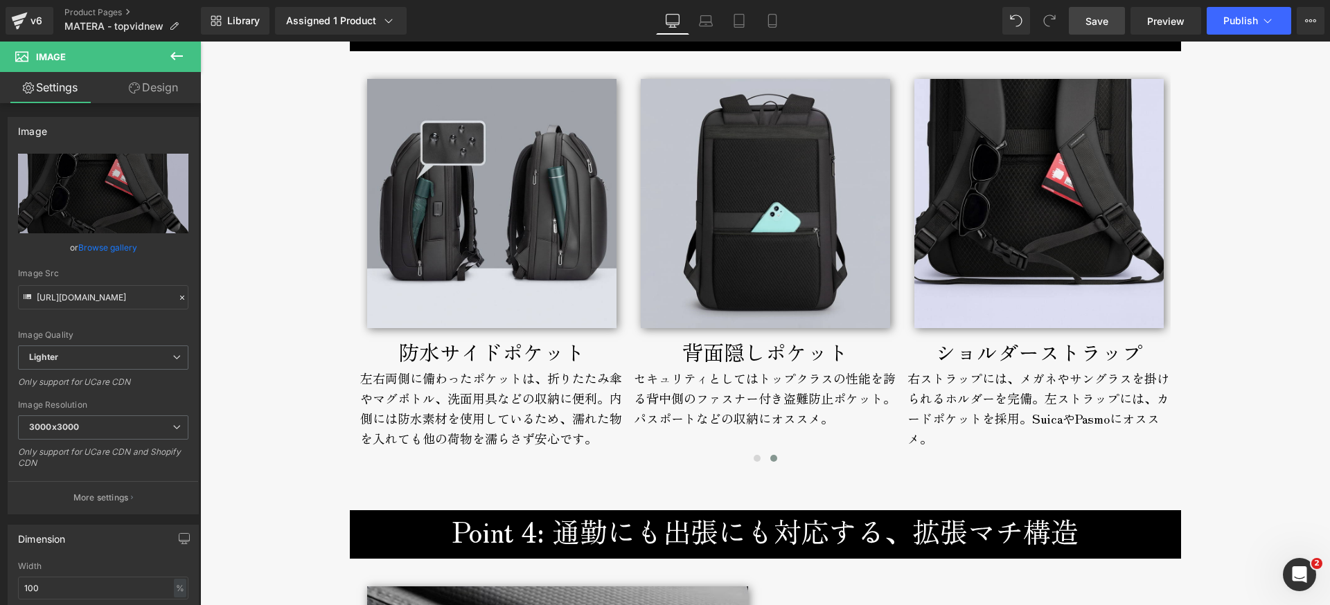
scroll to position [3318, 0]
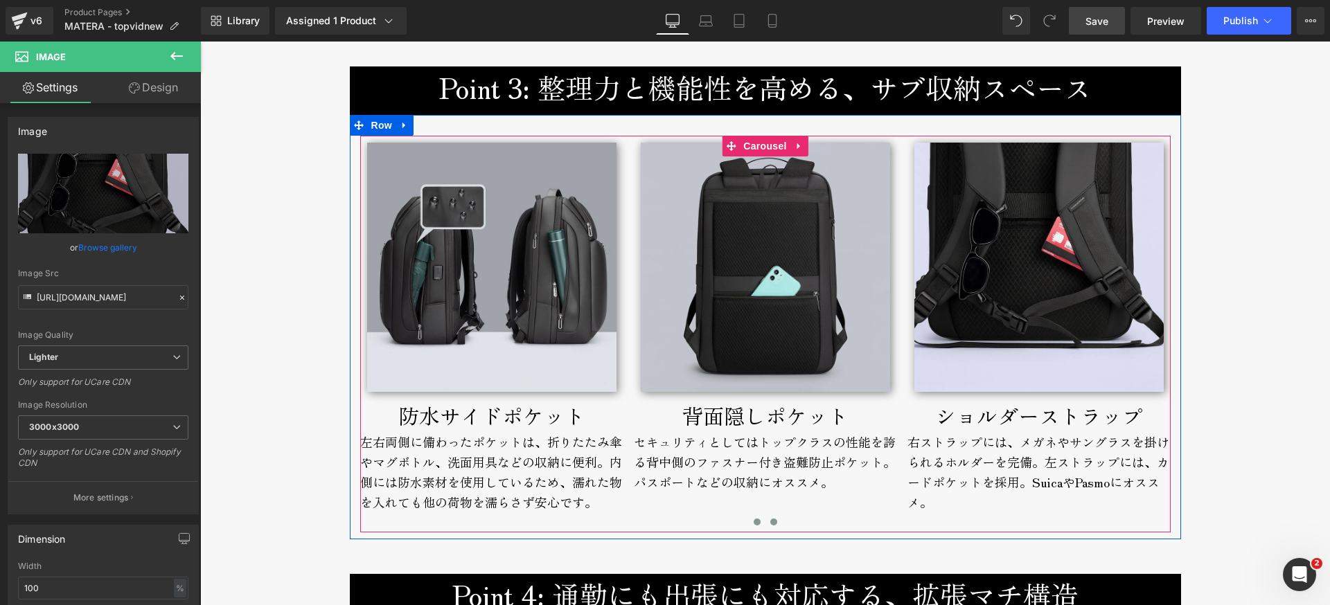
click at [754, 522] on span at bounding box center [757, 522] width 7 height 7
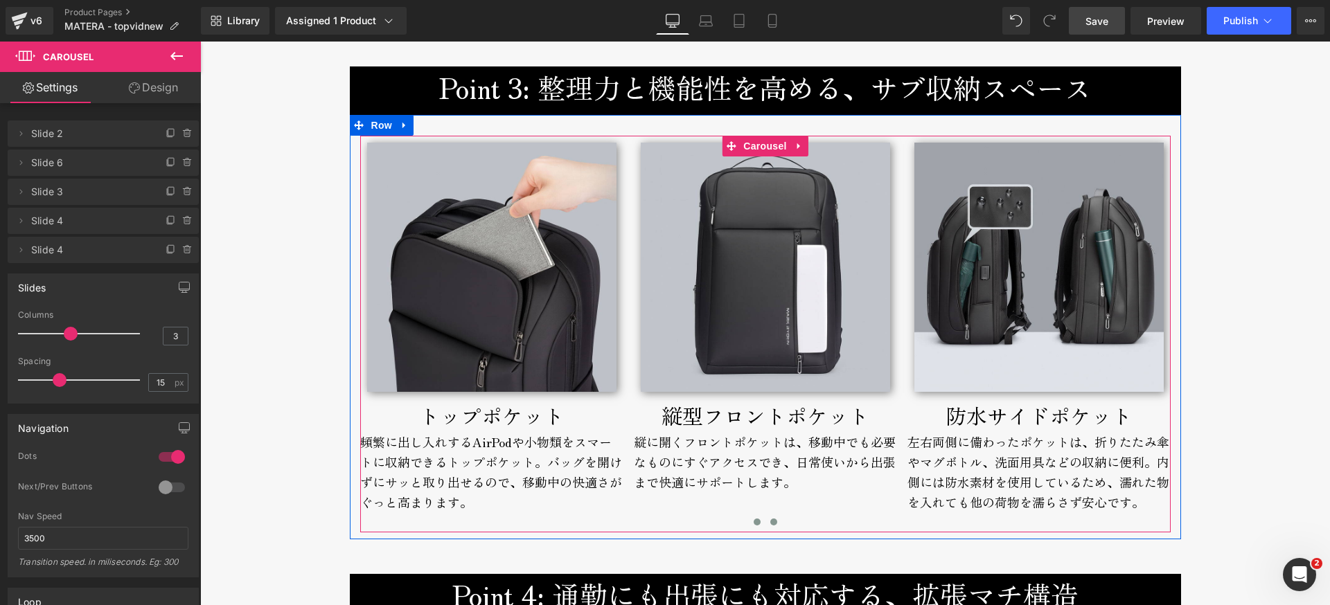
click at [774, 523] on button at bounding box center [774, 522] width 17 height 14
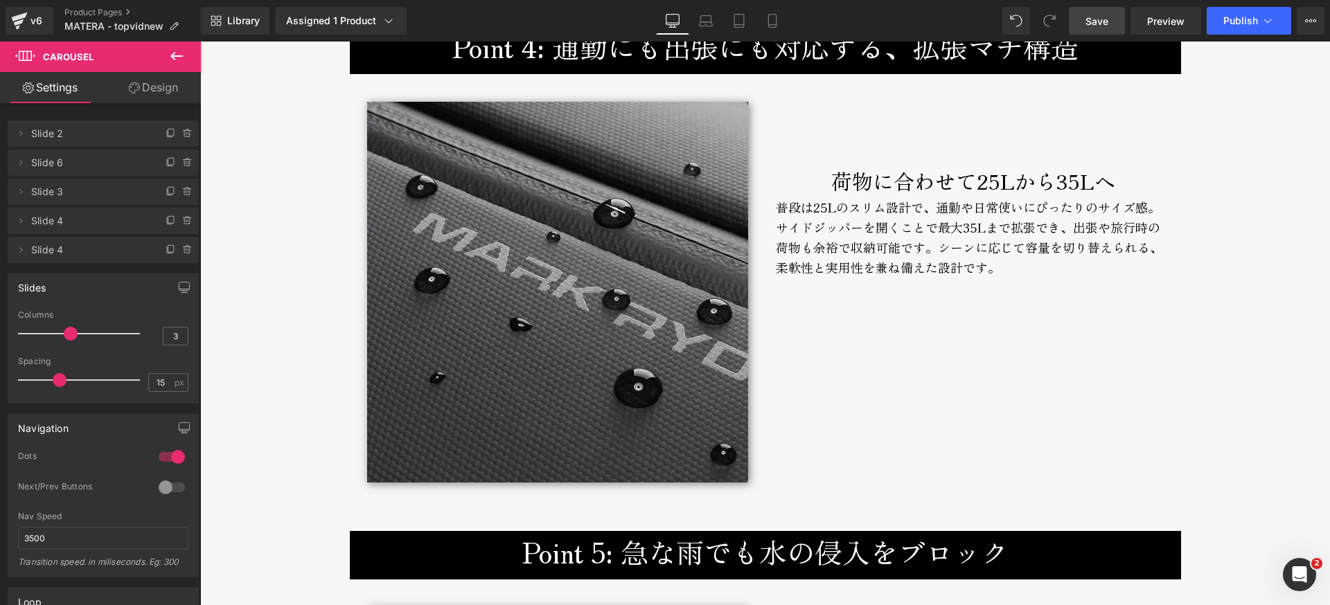
scroll to position [3907, 0]
